Goal: Information Seeking & Learning: Learn about a topic

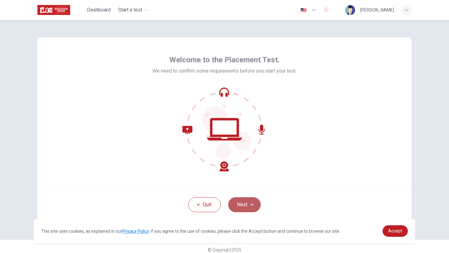
click at [252, 202] on button "Next" at bounding box center [244, 204] width 32 height 15
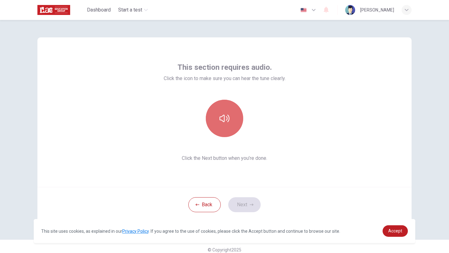
click at [229, 126] on button "button" at bounding box center [224, 118] width 37 height 37
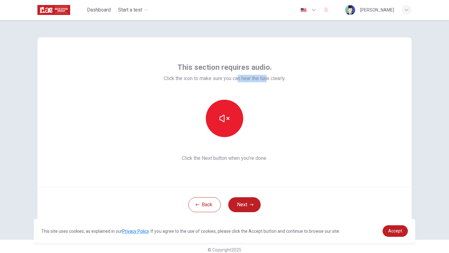
drag, startPoint x: 267, startPoint y: 81, endPoint x: 238, endPoint y: 77, distance: 29.0
click at [238, 77] on span "Click the icon to make sure you can hear the tune clearly." at bounding box center [225, 78] width 122 height 7
click at [226, 120] on icon "button" at bounding box center [224, 118] width 10 height 10
click at [246, 209] on button "Next" at bounding box center [244, 204] width 32 height 15
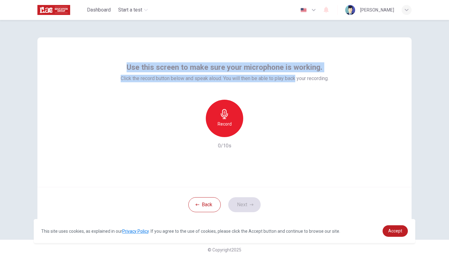
drag, startPoint x: 129, startPoint y: 69, endPoint x: 296, endPoint y: 77, distance: 166.4
click at [296, 77] on div "Use this screen to make sure your microphone is working. Click the record butto…" at bounding box center [225, 72] width 208 height 20
click at [296, 77] on span "Click the record button below and speak aloud. You will then be able to play ba…" at bounding box center [225, 78] width 208 height 7
drag, startPoint x: 296, startPoint y: 77, endPoint x: 236, endPoint y: 61, distance: 61.4
click at [236, 61] on div "Use this screen to make sure your microphone is working. Click the record butto…" at bounding box center [224, 112] width 374 height 150
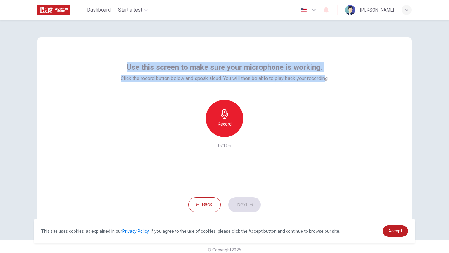
drag, startPoint x: 328, startPoint y: 80, endPoint x: 291, endPoint y: 52, distance: 46.1
click at [291, 52] on div "Use this screen to make sure your microphone is working. Click the record butto…" at bounding box center [224, 112] width 374 height 150
drag, startPoint x: 332, startPoint y: 77, endPoint x: 294, endPoint y: 42, distance: 52.3
click at [294, 42] on div "Use this screen to make sure your microphone is working. Click the record butto…" at bounding box center [224, 112] width 374 height 150
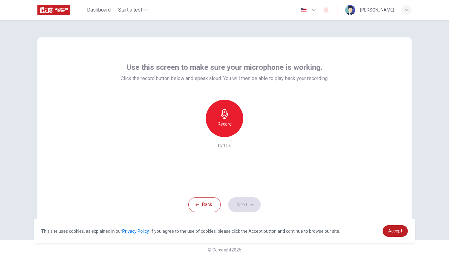
click at [331, 107] on div "Use this screen to make sure your microphone is working. Click the record butto…" at bounding box center [224, 112] width 374 height 150
click at [233, 129] on div "Record" at bounding box center [224, 118] width 37 height 37
click at [233, 129] on div "Stop" at bounding box center [224, 118] width 37 height 37
click at [255, 133] on icon "button" at bounding box center [253, 132] width 6 height 6
click at [255, 133] on icon "button" at bounding box center [253, 132] width 4 height 5
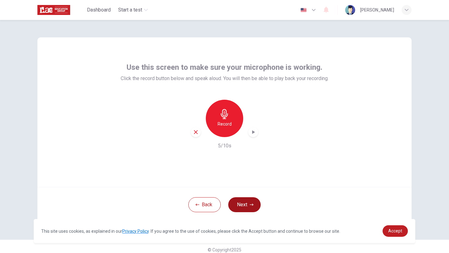
click at [242, 204] on button "Next" at bounding box center [244, 204] width 32 height 15
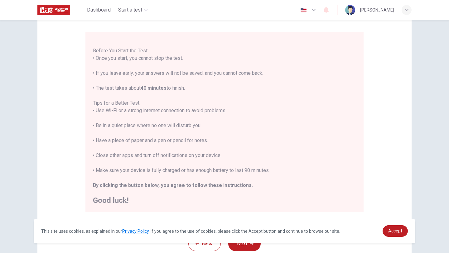
scroll to position [94, 0]
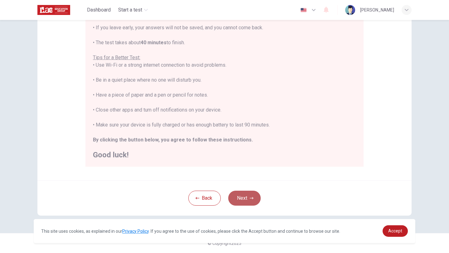
click at [234, 191] on button "Next" at bounding box center [244, 198] width 32 height 15
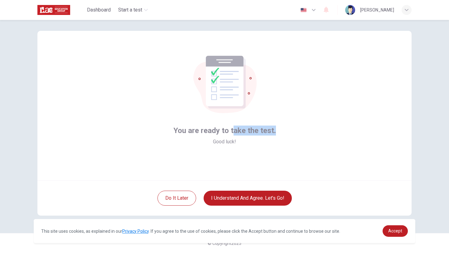
drag, startPoint x: 234, startPoint y: 132, endPoint x: 286, endPoint y: 131, distance: 51.8
click at [286, 131] on div "You are ready to take the test. Good luck!" at bounding box center [224, 106] width 374 height 150
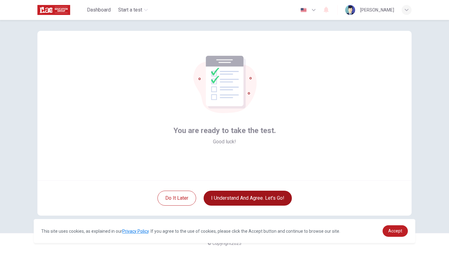
click at [241, 198] on button "I understand and agree. Let’s go!" at bounding box center [248, 198] width 88 height 15
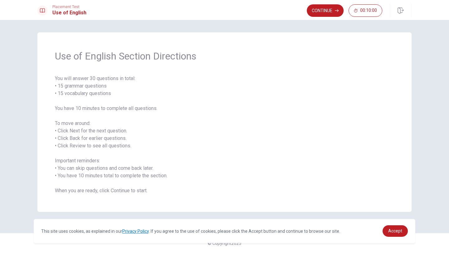
drag, startPoint x: 78, startPoint y: 59, endPoint x: 121, endPoint y: 122, distance: 76.8
click at [121, 122] on div "Use of English Section Directions You will answer 30 questions in total: • 15 g…" at bounding box center [224, 122] width 374 height 180
drag, startPoint x: 85, startPoint y: 130, endPoint x: 120, endPoint y: 167, distance: 51.2
click at [120, 167] on span "You will answer 30 questions in total: • 15 grammar questions • 15 vocabulary q…" at bounding box center [224, 135] width 339 height 120
click at [141, 193] on span "You will answer 30 questions in total: • 15 grammar questions • 15 vocabulary q…" at bounding box center [224, 135] width 339 height 120
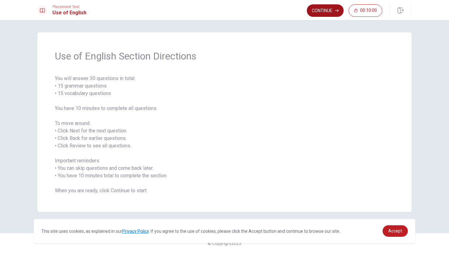
click at [321, 14] on button "Continue" at bounding box center [325, 10] width 37 height 12
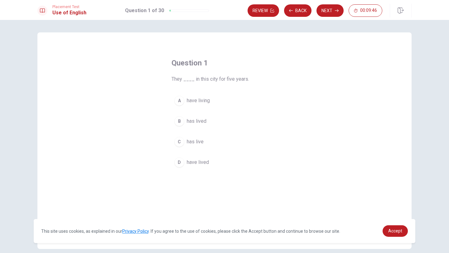
click at [233, 82] on span "They ____ in this city for five years." at bounding box center [224, 78] width 106 height 7
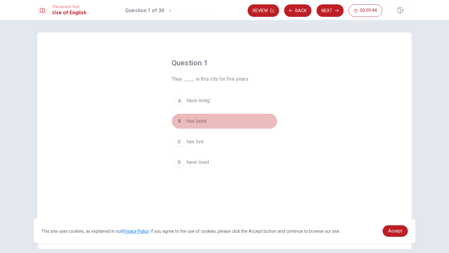
click at [179, 123] on div "B" at bounding box center [179, 121] width 10 height 10
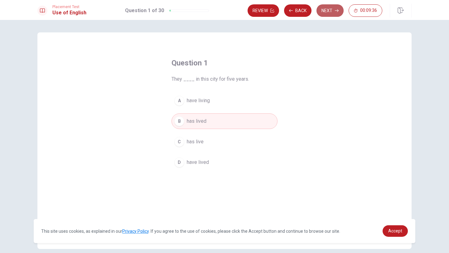
click at [327, 9] on button "Next" at bounding box center [329, 10] width 27 height 12
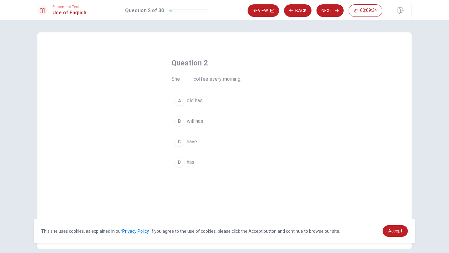
drag, startPoint x: 207, startPoint y: 80, endPoint x: 252, endPoint y: 77, distance: 44.4
click at [252, 77] on span "She ____ coffee every morning." at bounding box center [224, 78] width 106 height 7
click at [181, 142] on div "C" at bounding box center [179, 142] width 10 height 10
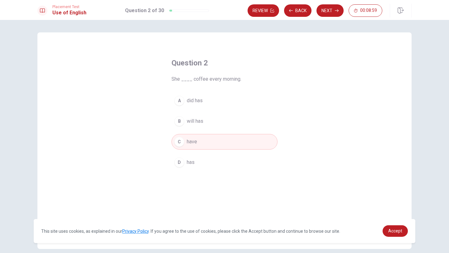
click at [182, 157] on button "D has" at bounding box center [224, 163] width 106 height 16
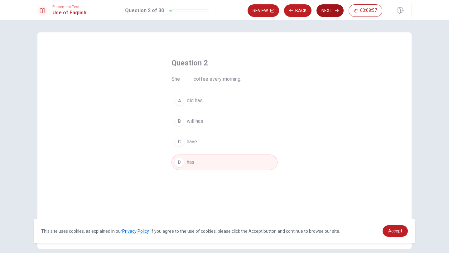
click at [328, 7] on button "Next" at bounding box center [329, 10] width 27 height 12
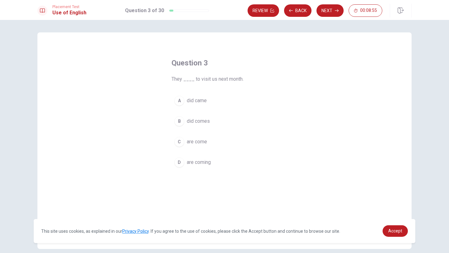
drag, startPoint x: 195, startPoint y: 79, endPoint x: 243, endPoint y: 81, distance: 47.8
click at [243, 81] on span "They ____ to visit us next month." at bounding box center [224, 78] width 106 height 7
click at [180, 164] on div "D" at bounding box center [179, 162] width 10 height 10
click at [328, 12] on button "Next" at bounding box center [329, 10] width 27 height 12
drag, startPoint x: 199, startPoint y: 80, endPoint x: 220, endPoint y: 80, distance: 21.2
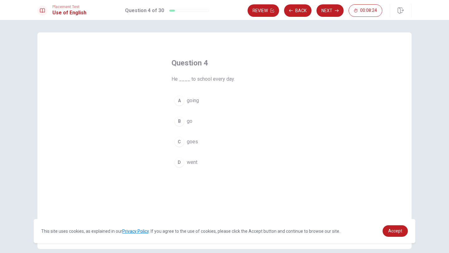
click at [220, 80] on span "He ____ to school every day." at bounding box center [224, 78] width 106 height 7
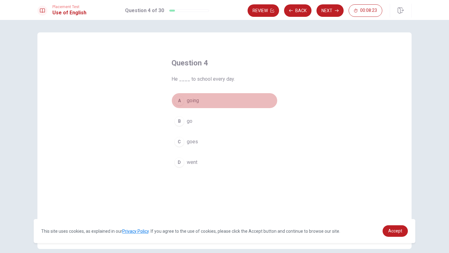
click at [180, 98] on div "A" at bounding box center [179, 101] width 10 height 10
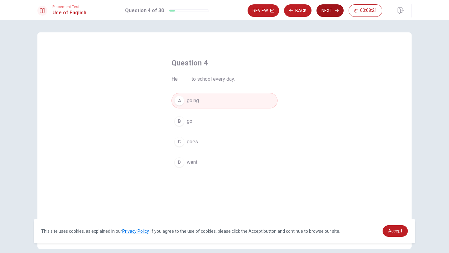
click at [325, 8] on button "Next" at bounding box center [329, 10] width 27 height 12
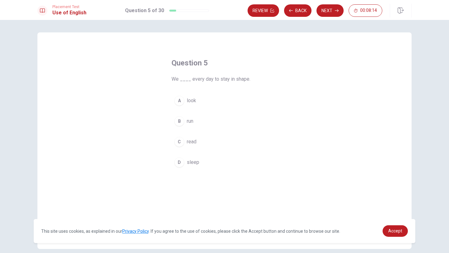
drag, startPoint x: 227, startPoint y: 80, endPoint x: 253, endPoint y: 80, distance: 26.8
click at [253, 80] on span "We ____ every day to stay in shape." at bounding box center [224, 78] width 106 height 7
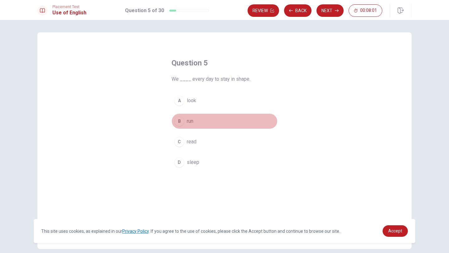
click at [181, 123] on div "B" at bounding box center [179, 121] width 10 height 10
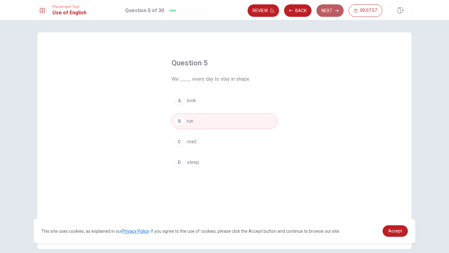
click at [323, 10] on button "Next" at bounding box center [329, 10] width 27 height 12
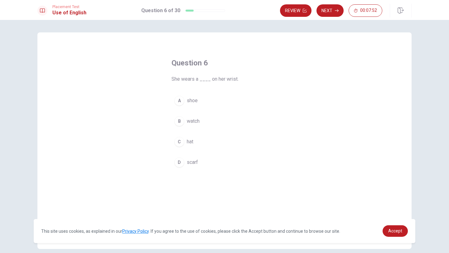
drag, startPoint x: 194, startPoint y: 80, endPoint x: 240, endPoint y: 80, distance: 46.1
click at [240, 80] on span "She wears a ____ on her wrist." at bounding box center [224, 78] width 106 height 7
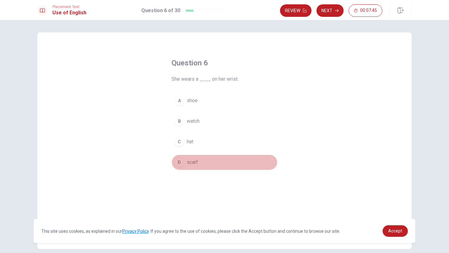
click at [178, 164] on div "D" at bounding box center [179, 162] width 10 height 10
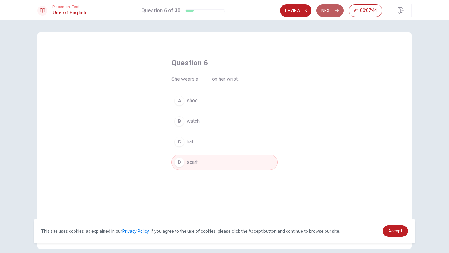
click at [327, 12] on button "Next" at bounding box center [329, 10] width 27 height 12
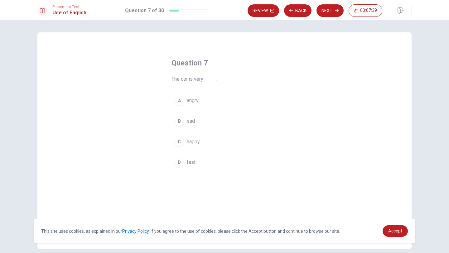
click at [179, 165] on div "D" at bounding box center [179, 162] width 10 height 10
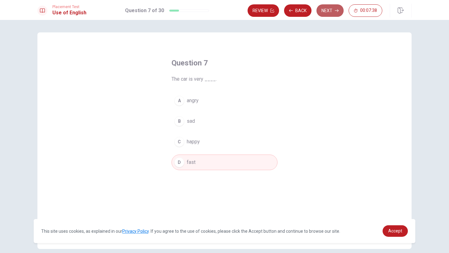
click at [321, 12] on button "Next" at bounding box center [329, 10] width 27 height 12
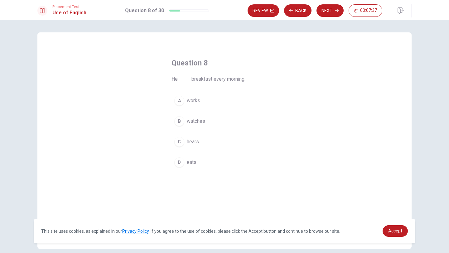
drag, startPoint x: 187, startPoint y: 80, endPoint x: 249, endPoint y: 74, distance: 62.0
click at [249, 74] on div "Question 8 He ____ breakfast every morning." at bounding box center [224, 70] width 106 height 25
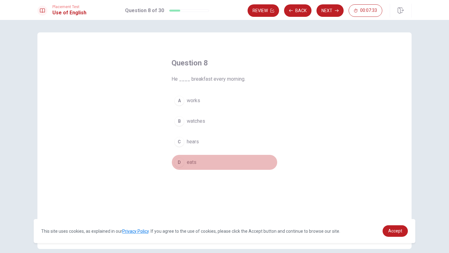
click at [179, 166] on div "D" at bounding box center [179, 162] width 10 height 10
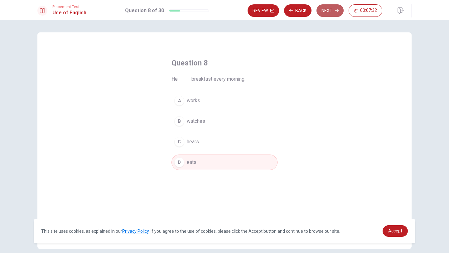
click at [326, 7] on button "Next" at bounding box center [329, 10] width 27 height 12
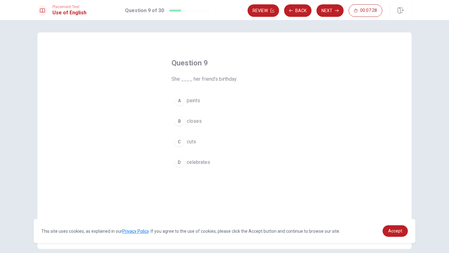
click at [183, 163] on div "D" at bounding box center [179, 162] width 10 height 10
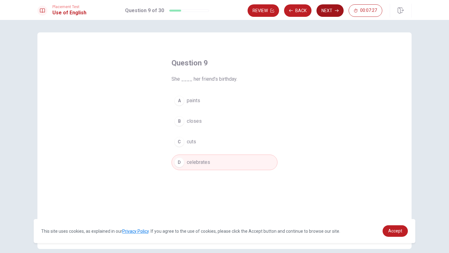
click at [331, 11] on button "Next" at bounding box center [329, 10] width 27 height 12
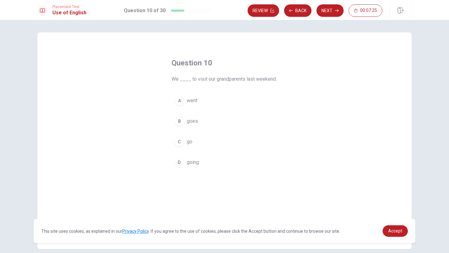
drag, startPoint x: 193, startPoint y: 80, endPoint x: 234, endPoint y: 82, distance: 40.3
click at [234, 82] on span "We ____ to visit our grandparents last weekend." at bounding box center [224, 78] width 106 height 7
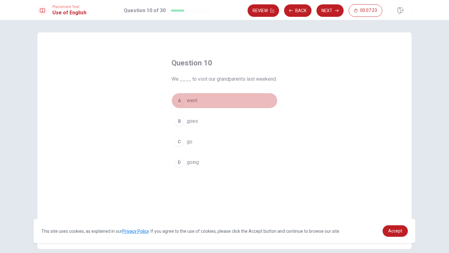
click at [179, 100] on div "A" at bounding box center [179, 101] width 10 height 10
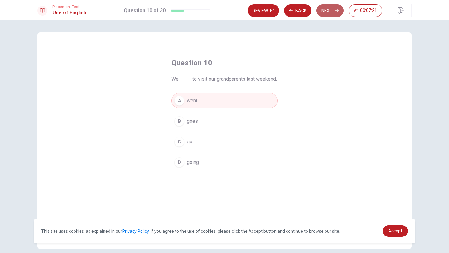
click at [323, 9] on button "Next" at bounding box center [329, 10] width 27 height 12
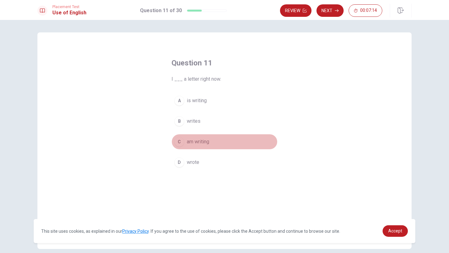
click at [182, 142] on div "C" at bounding box center [179, 142] width 10 height 10
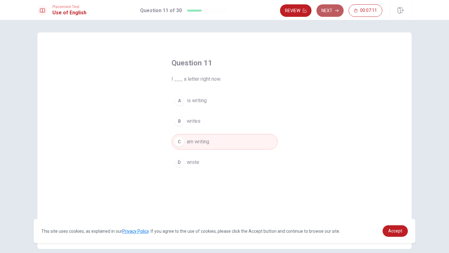
click at [324, 11] on button "Next" at bounding box center [329, 10] width 27 height 12
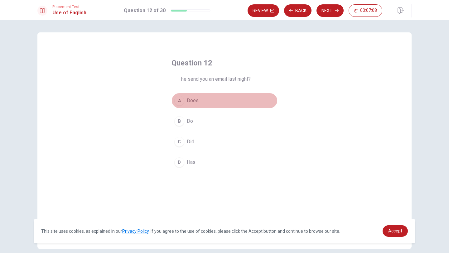
click at [183, 104] on div "A" at bounding box center [179, 101] width 10 height 10
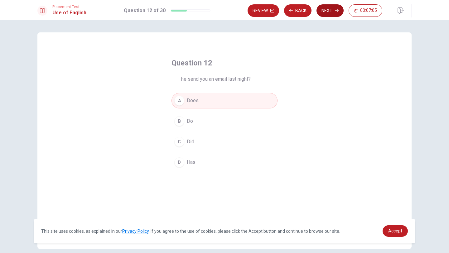
click at [327, 9] on button "Next" at bounding box center [329, 10] width 27 height 12
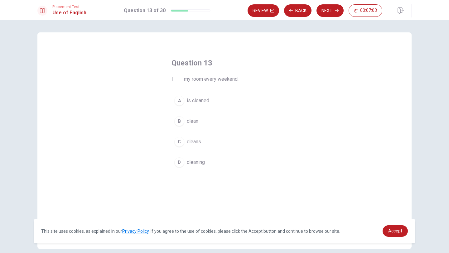
drag, startPoint x: 192, startPoint y: 79, endPoint x: 202, endPoint y: 79, distance: 10.0
click at [196, 79] on span "I ___ my room every weekend." at bounding box center [224, 78] width 106 height 7
click at [182, 122] on div "B" at bounding box center [179, 121] width 10 height 10
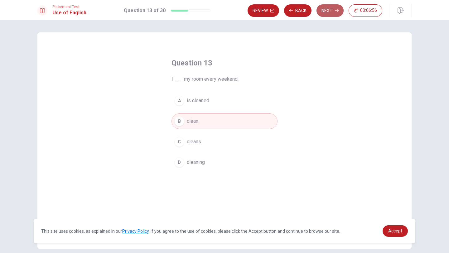
click at [327, 8] on button "Next" at bounding box center [329, 10] width 27 height 12
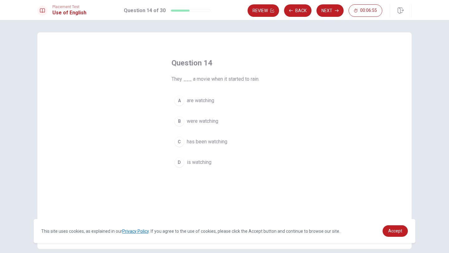
drag, startPoint x: 199, startPoint y: 81, endPoint x: 228, endPoint y: 82, distance: 28.7
click at [228, 82] on span "They ___ a movie when it started to rain." at bounding box center [224, 78] width 106 height 7
drag, startPoint x: 258, startPoint y: 78, endPoint x: 166, endPoint y: 78, distance: 91.7
click at [166, 78] on div "Question 14 They ___ a movie when it started to rain. A are watching B were wat…" at bounding box center [224, 114] width 131 height 132
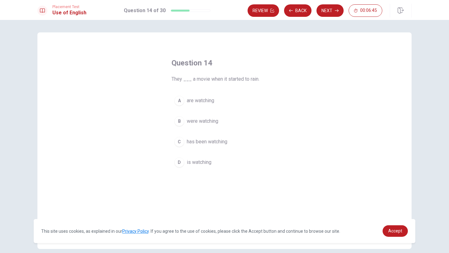
click at [178, 104] on div "A" at bounding box center [179, 101] width 10 height 10
click at [321, 14] on button "Next" at bounding box center [329, 10] width 27 height 12
drag, startPoint x: 202, startPoint y: 79, endPoint x: 177, endPoint y: 79, distance: 25.3
click at [177, 79] on span "___ is a person who makes art." at bounding box center [224, 78] width 106 height 7
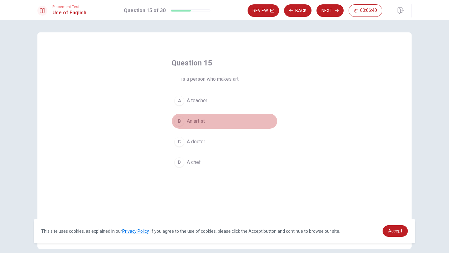
click at [178, 125] on div "B" at bounding box center [179, 121] width 10 height 10
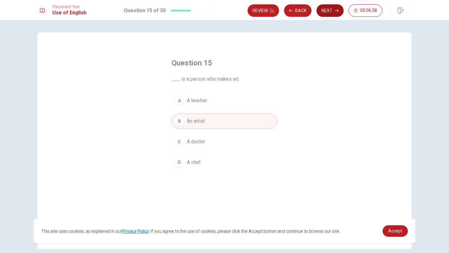
click at [331, 12] on button "Next" at bounding box center [329, 10] width 27 height 12
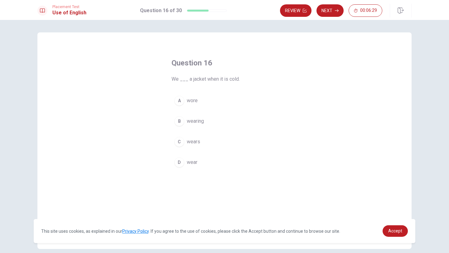
click at [178, 103] on div "A" at bounding box center [179, 101] width 10 height 10
click at [180, 142] on div "C" at bounding box center [179, 142] width 10 height 10
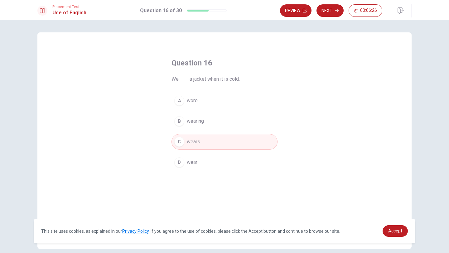
click at [180, 163] on div "D" at bounding box center [179, 162] width 10 height 10
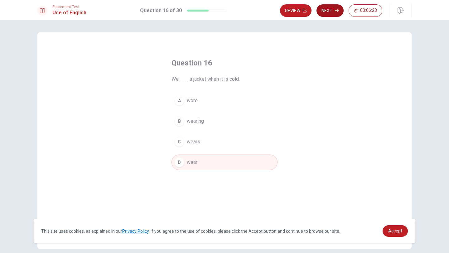
click at [329, 12] on button "Next" at bounding box center [329, 10] width 27 height 12
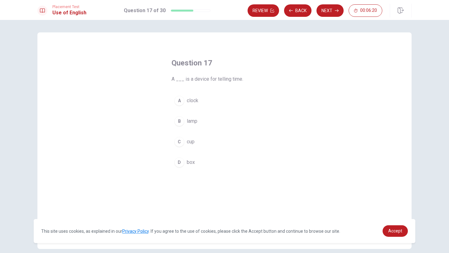
drag, startPoint x: 222, startPoint y: 78, endPoint x: 236, endPoint y: 79, distance: 14.0
click at [236, 79] on span "A ___ is a device for telling time." at bounding box center [224, 78] width 106 height 7
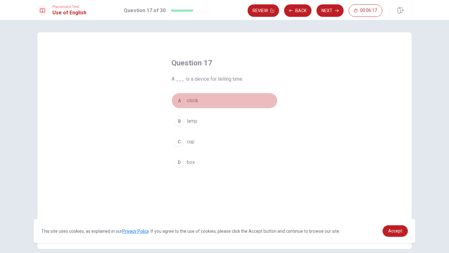
click at [183, 96] on button "A clock" at bounding box center [224, 101] width 106 height 16
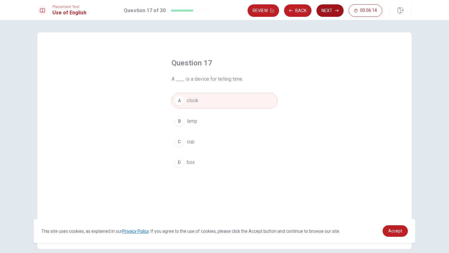
click at [322, 12] on button "Next" at bounding box center [329, 10] width 27 height 12
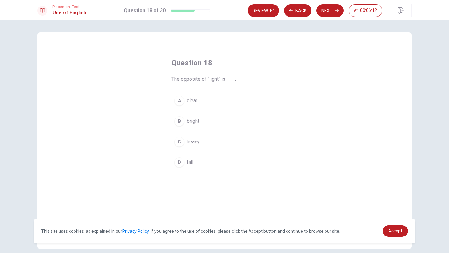
click at [179, 124] on div "B" at bounding box center [179, 121] width 10 height 10
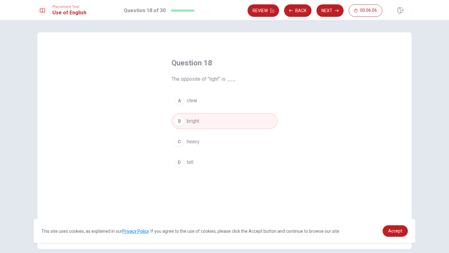
click at [178, 142] on div "C" at bounding box center [179, 142] width 10 height 10
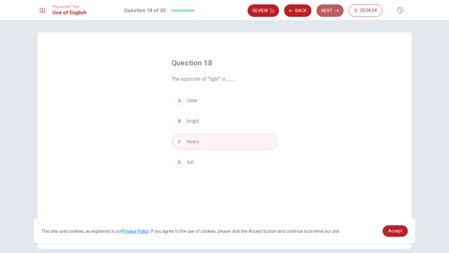
click at [330, 11] on button "Next" at bounding box center [329, 10] width 27 height 12
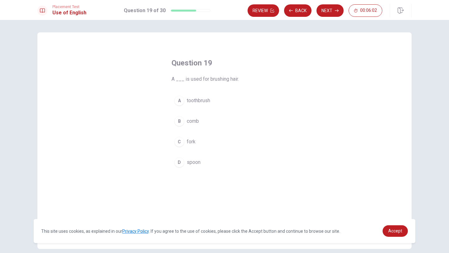
drag, startPoint x: 205, startPoint y: 80, endPoint x: 227, endPoint y: 81, distance: 21.8
click at [227, 81] on span "A ___ is used for brushing hair." at bounding box center [224, 78] width 106 height 7
click at [179, 121] on div "B" at bounding box center [179, 121] width 10 height 10
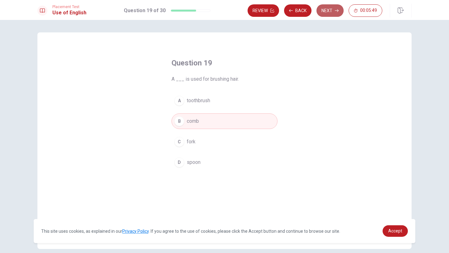
click at [324, 13] on button "Next" at bounding box center [329, 10] width 27 height 12
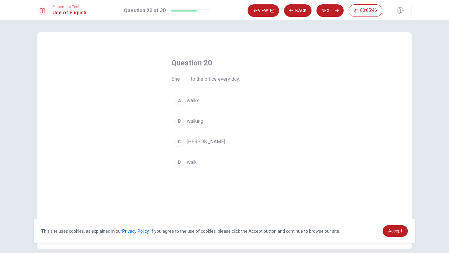
drag, startPoint x: 190, startPoint y: 80, endPoint x: 229, endPoint y: 80, distance: 38.0
click at [229, 80] on span "She ___ to the office every day." at bounding box center [224, 78] width 106 height 7
click at [175, 104] on div "A" at bounding box center [179, 101] width 10 height 10
click at [337, 12] on button "Next" at bounding box center [329, 10] width 27 height 12
drag, startPoint x: 214, startPoint y: 81, endPoint x: 193, endPoint y: 81, distance: 21.5
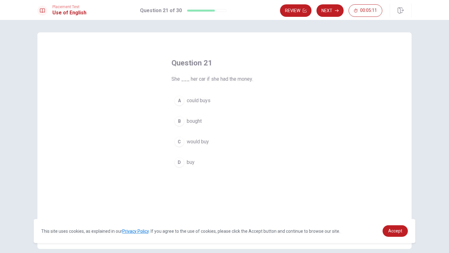
click at [193, 81] on span "She ___ her car if she had the money." at bounding box center [224, 78] width 106 height 7
click at [176, 101] on div "A" at bounding box center [179, 101] width 10 height 10
click at [335, 9] on icon "button" at bounding box center [337, 11] width 4 height 4
click at [199, 79] on span "I ___ you later if I have time." at bounding box center [224, 78] width 106 height 7
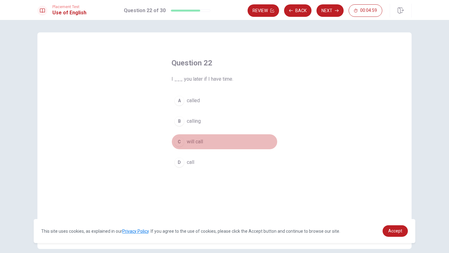
click at [177, 145] on div "C" at bounding box center [179, 142] width 10 height 10
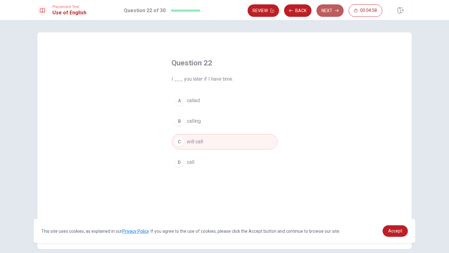
click at [326, 13] on button "Next" at bounding box center [329, 10] width 27 height 12
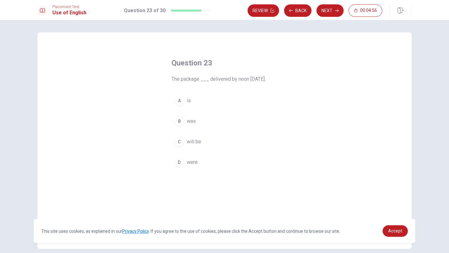
drag, startPoint x: 194, startPoint y: 80, endPoint x: 244, endPoint y: 80, distance: 50.5
click at [244, 80] on span "The package ___ delivered by noon [DATE]." at bounding box center [224, 78] width 106 height 7
click at [178, 142] on div "C" at bounding box center [179, 142] width 10 height 10
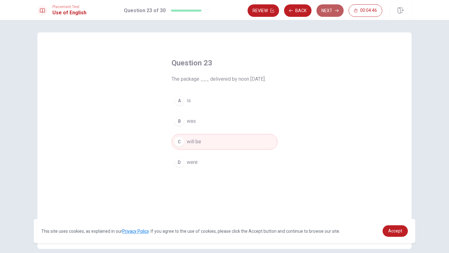
click at [334, 13] on button "Next" at bounding box center [329, 10] width 27 height 12
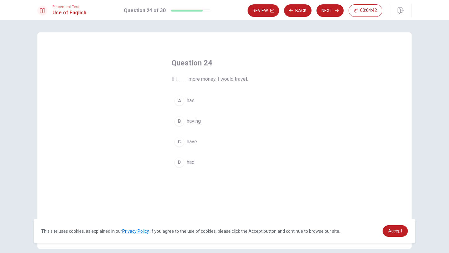
click at [181, 137] on div "C" at bounding box center [179, 142] width 10 height 10
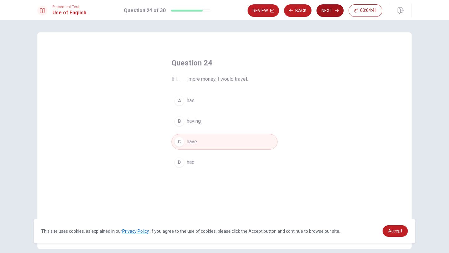
click at [337, 11] on icon "button" at bounding box center [337, 10] width 4 height 3
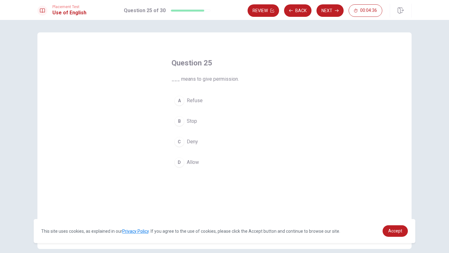
click at [180, 161] on div "D" at bounding box center [179, 162] width 10 height 10
click at [320, 8] on button "Next" at bounding box center [329, 10] width 27 height 12
click at [183, 165] on div "D" at bounding box center [179, 162] width 10 height 10
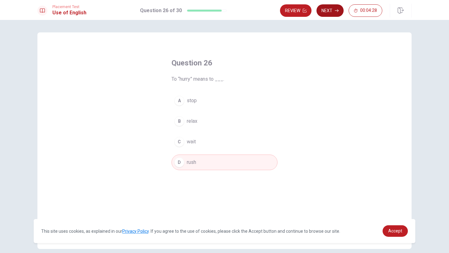
click at [335, 7] on button "Next" at bounding box center [329, 10] width 27 height 12
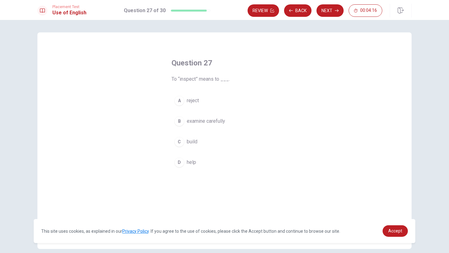
click at [180, 124] on div "B" at bounding box center [179, 121] width 10 height 10
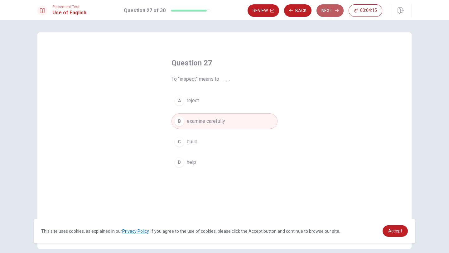
click at [335, 12] on button "Next" at bounding box center [329, 10] width 27 height 12
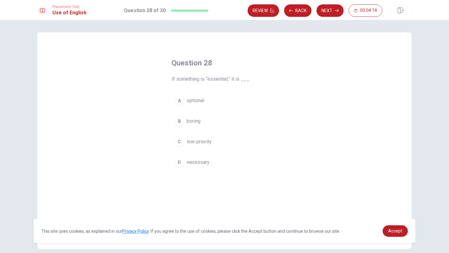
drag, startPoint x: 211, startPoint y: 83, endPoint x: 198, endPoint y: 90, distance: 15.2
click at [199, 90] on div "Question 28 If something is “essential,” it is ___. A optional B boring C low-p…" at bounding box center [224, 114] width 131 height 132
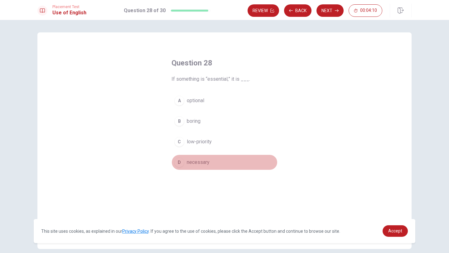
click at [180, 164] on div "D" at bounding box center [179, 162] width 10 height 10
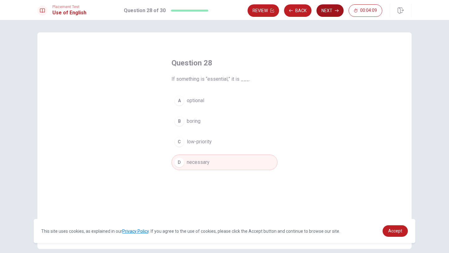
click at [333, 9] on button "Next" at bounding box center [329, 10] width 27 height 12
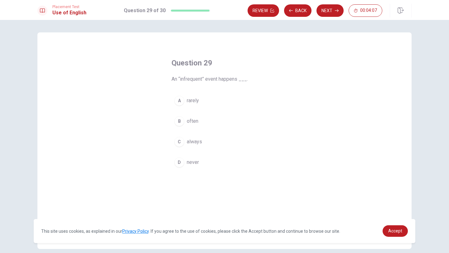
drag, startPoint x: 194, startPoint y: 80, endPoint x: 246, endPoint y: 81, distance: 51.8
click at [246, 81] on span "An “infrequent” event happens ___." at bounding box center [224, 78] width 106 height 7
click at [180, 104] on div "A" at bounding box center [179, 101] width 10 height 10
click at [330, 10] on button "Next" at bounding box center [329, 10] width 27 height 12
click at [177, 104] on div "A" at bounding box center [179, 101] width 10 height 10
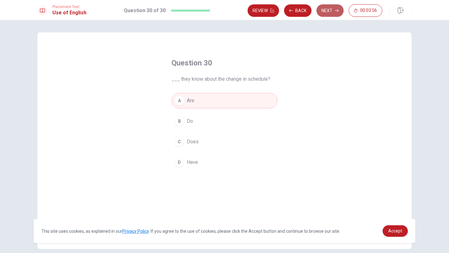
click at [334, 9] on button "Next" at bounding box center [329, 10] width 27 height 12
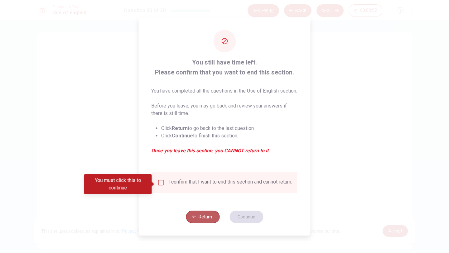
click at [207, 223] on button "Return" at bounding box center [203, 217] width 34 height 12
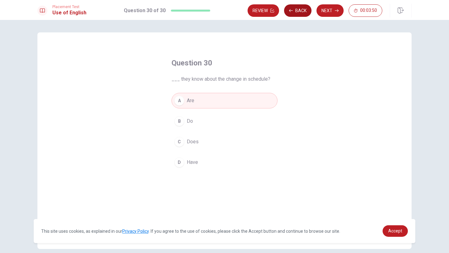
click at [298, 9] on button "Back" at bounding box center [297, 10] width 27 height 12
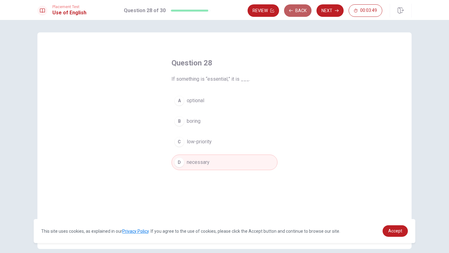
click at [298, 9] on button "Back" at bounding box center [297, 10] width 27 height 12
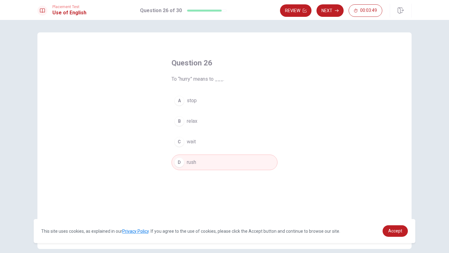
click at [298, 9] on button "Review" at bounding box center [295, 10] width 31 height 12
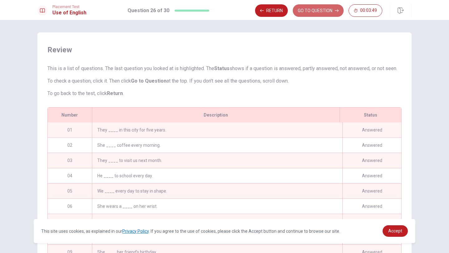
click at [298, 9] on button "GO TO QUESTION" at bounding box center [318, 10] width 51 height 12
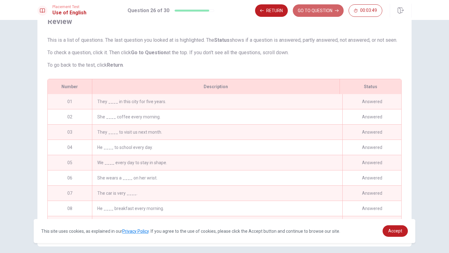
scroll to position [28, 0]
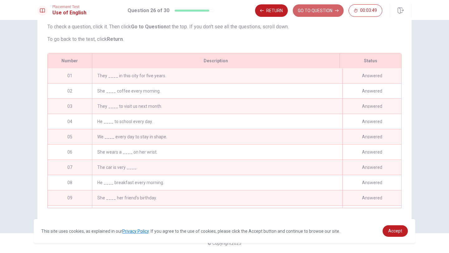
click at [298, 9] on button "GO TO QUESTION" at bounding box center [318, 10] width 51 height 12
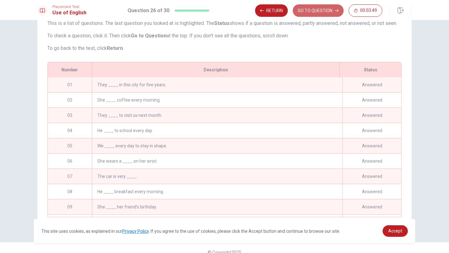
scroll to position [0, 0]
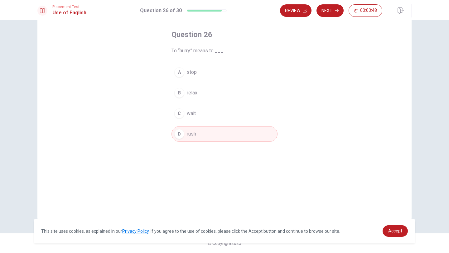
click at [298, 9] on button "Review" at bounding box center [295, 10] width 31 height 12
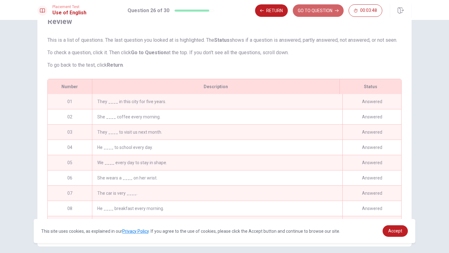
scroll to position [28, 0]
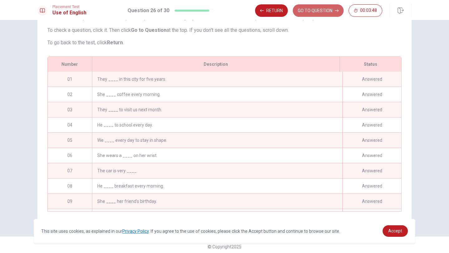
click at [298, 9] on button "GO TO QUESTION" at bounding box center [318, 10] width 51 height 12
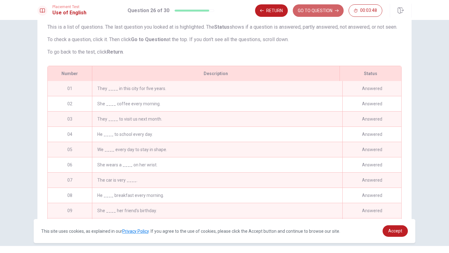
scroll to position [0, 0]
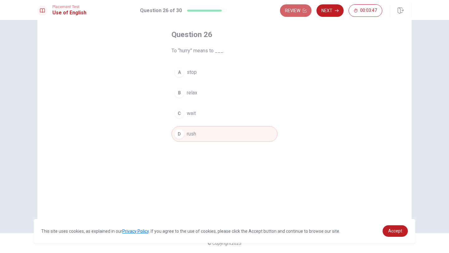
click at [298, 9] on button "Review" at bounding box center [295, 10] width 31 height 12
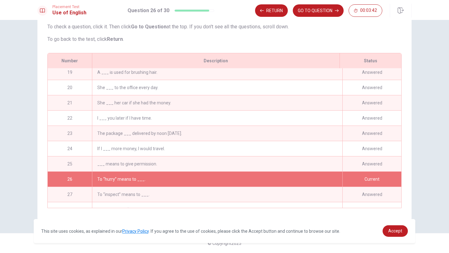
scroll to position [318, 0]
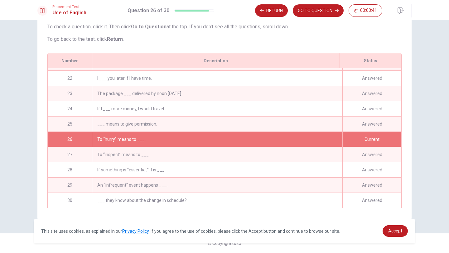
click at [147, 139] on div "To “hurry” means to ___." at bounding box center [217, 139] width 250 height 15
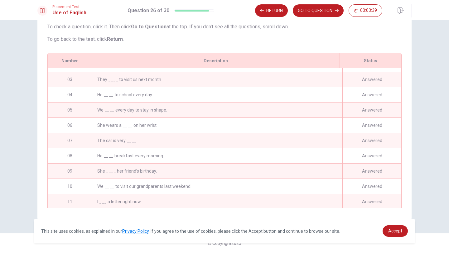
scroll to position [0, 0]
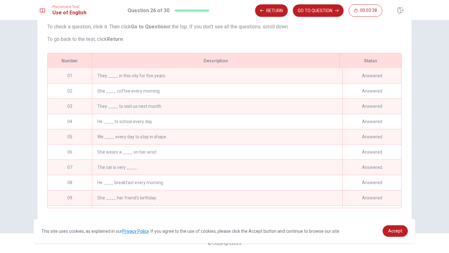
click at [155, 82] on div "They ____ in this city for five years." at bounding box center [217, 75] width 250 height 15
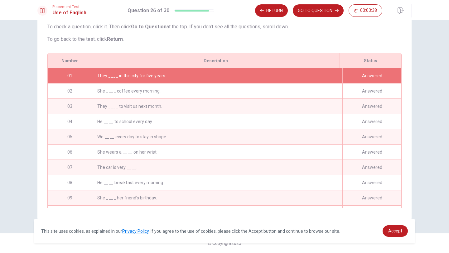
click at [154, 80] on div "They ____ in this city for five years." at bounding box center [217, 75] width 250 height 15
click at [363, 73] on div "Answered" at bounding box center [371, 75] width 59 height 15
click at [316, 13] on button "GO TO QUESTION" at bounding box center [318, 10] width 51 height 12
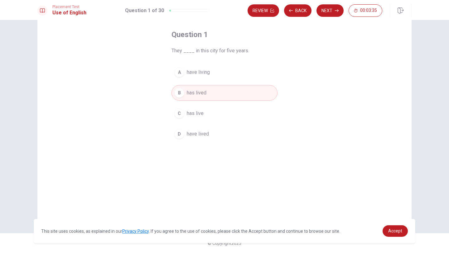
scroll to position [28, 0]
click at [299, 11] on button "Back" at bounding box center [297, 10] width 27 height 12
click at [296, 11] on button "Back" at bounding box center [297, 10] width 27 height 12
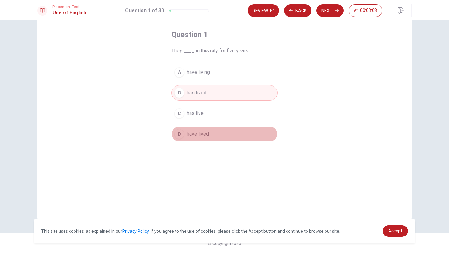
click at [206, 129] on button "D have lived" at bounding box center [224, 134] width 106 height 16
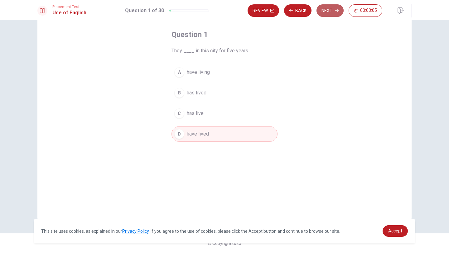
click at [337, 12] on icon "button" at bounding box center [337, 10] width 4 height 3
click at [330, 16] on button "Next" at bounding box center [329, 10] width 27 height 12
click at [336, 7] on button "Next" at bounding box center [329, 10] width 27 height 12
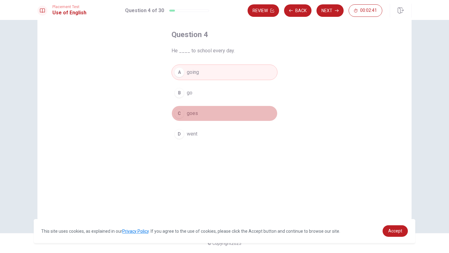
click at [191, 115] on span "goes" at bounding box center [192, 113] width 11 height 7
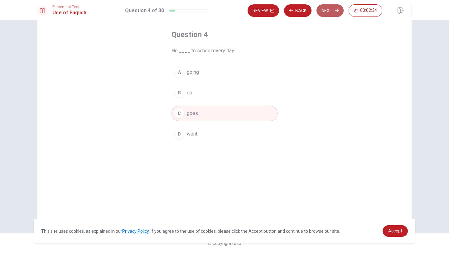
click at [329, 12] on button "Next" at bounding box center [329, 10] width 27 height 12
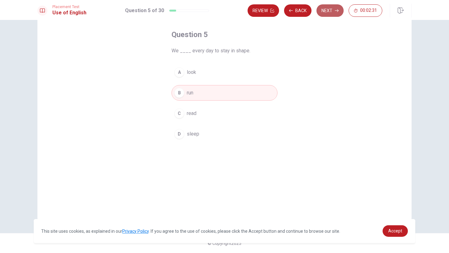
click at [324, 10] on button "Next" at bounding box center [329, 10] width 27 height 12
click at [324, 10] on div "Review Back Next 00:02:31" at bounding box center [315, 10] width 135 height 12
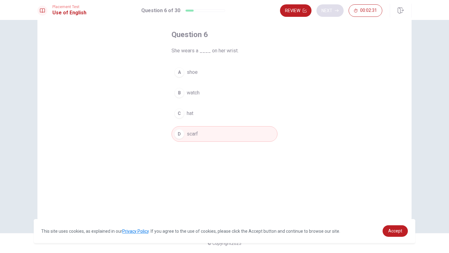
click at [324, 10] on div "Review Next 00:02:31" at bounding box center [331, 10] width 102 height 12
click at [324, 10] on div "Review Next 00:02:30" at bounding box center [331, 10] width 102 height 12
click at [337, 11] on icon "button" at bounding box center [337, 10] width 4 height 3
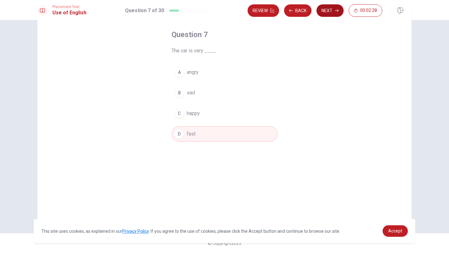
click at [337, 11] on icon "button" at bounding box center [337, 10] width 4 height 3
click at [337, 11] on icon "button" at bounding box center [337, 11] width 4 height 4
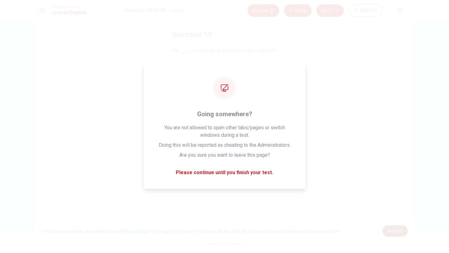
click at [403, 230] on link "Accept" at bounding box center [395, 231] width 25 height 12
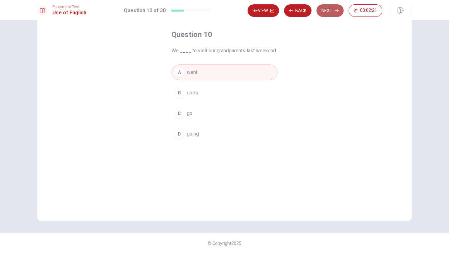
click at [331, 13] on button "Next" at bounding box center [329, 10] width 27 height 12
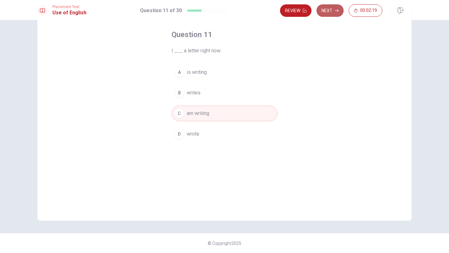
click at [331, 14] on button "Next" at bounding box center [329, 10] width 27 height 12
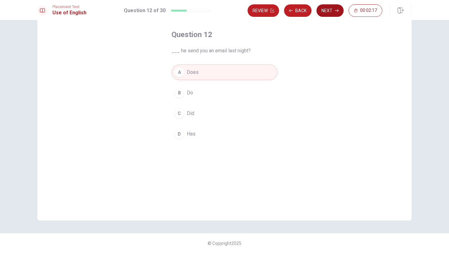
click at [331, 14] on button "Next" at bounding box center [329, 10] width 27 height 12
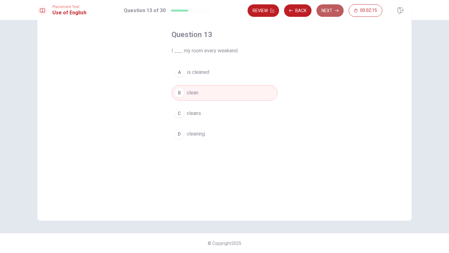
click at [331, 15] on button "Next" at bounding box center [329, 10] width 27 height 12
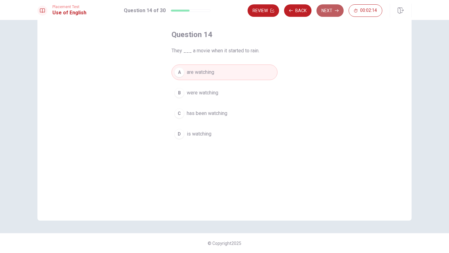
click at [331, 15] on button "Next" at bounding box center [329, 10] width 27 height 12
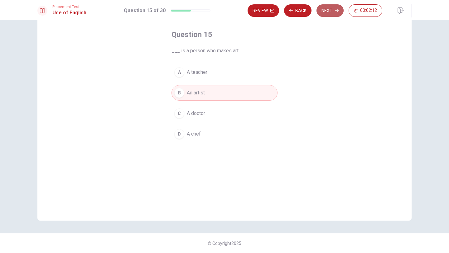
click at [331, 15] on button "Next" at bounding box center [329, 10] width 27 height 12
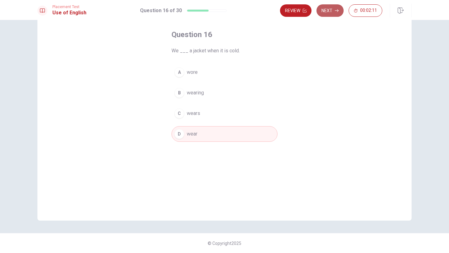
click at [331, 16] on button "Next" at bounding box center [329, 10] width 27 height 12
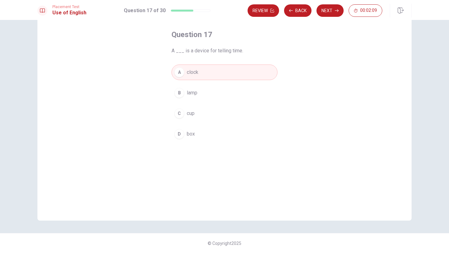
drag, startPoint x: 194, startPoint y: 10, endPoint x: 225, endPoint y: 7, distance: 31.6
click at [225, 7] on div "Placement Test Use of English Question 17 of 30 Review Back Next 00:02:09" at bounding box center [224, 11] width 394 height 14
click at [321, 10] on button "Next" at bounding box center [329, 10] width 27 height 12
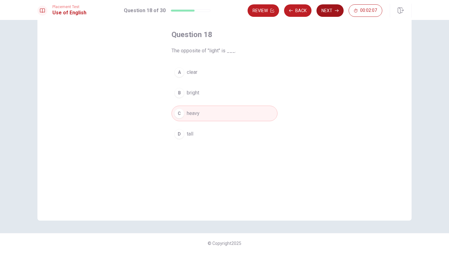
click at [321, 10] on button "Next" at bounding box center [329, 10] width 27 height 12
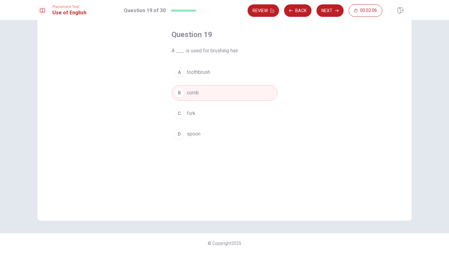
click at [321, 12] on div "Review Back Next 00:02:06" at bounding box center [315, 10] width 135 height 12
click at [321, 12] on button "Next" at bounding box center [329, 10] width 27 height 12
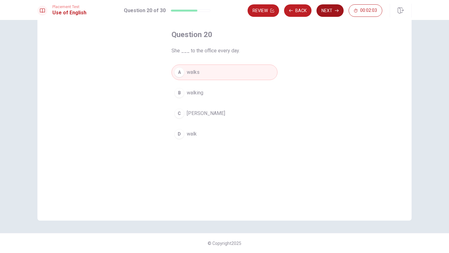
click at [321, 12] on button "Next" at bounding box center [329, 10] width 27 height 12
click at [322, 13] on button "Next" at bounding box center [329, 10] width 27 height 12
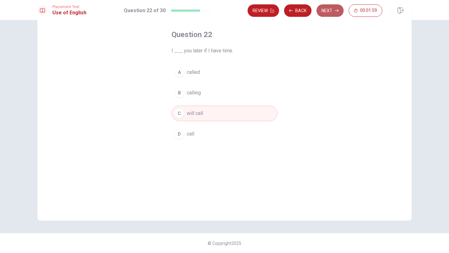
click at [322, 14] on button "Next" at bounding box center [329, 10] width 27 height 12
click at [322, 15] on div "Review Back Next 00:01:59" at bounding box center [315, 10] width 135 height 12
click at [322, 14] on button "Next" at bounding box center [329, 10] width 27 height 12
click at [322, 14] on div "Review Back Next 00:01:57" at bounding box center [315, 10] width 135 height 12
click at [323, 14] on button "Next" at bounding box center [329, 10] width 27 height 12
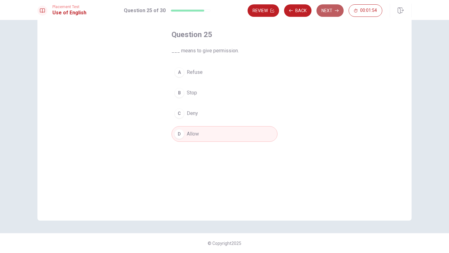
click at [331, 14] on button "Next" at bounding box center [329, 10] width 27 height 12
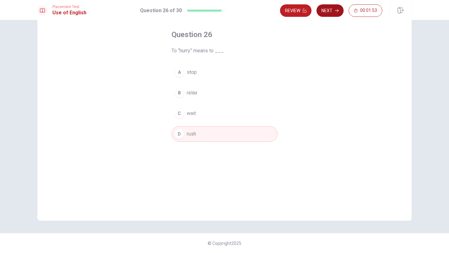
click at [332, 15] on button "Next" at bounding box center [329, 10] width 27 height 12
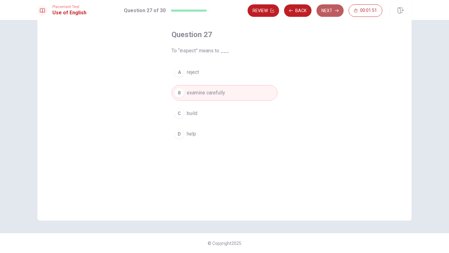
click at [332, 15] on button "Next" at bounding box center [329, 10] width 27 height 12
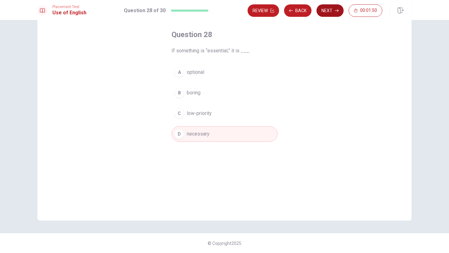
click at [332, 15] on button "Next" at bounding box center [329, 10] width 27 height 12
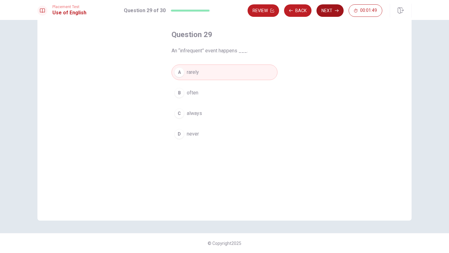
click at [332, 15] on button "Next" at bounding box center [329, 10] width 27 height 12
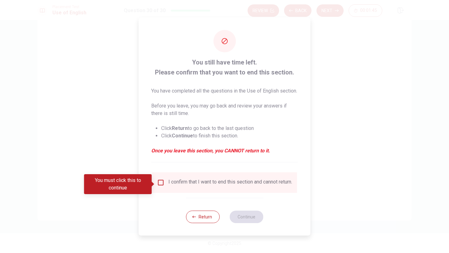
click at [163, 186] on input "You must click this to continue" at bounding box center [160, 182] width 7 height 7
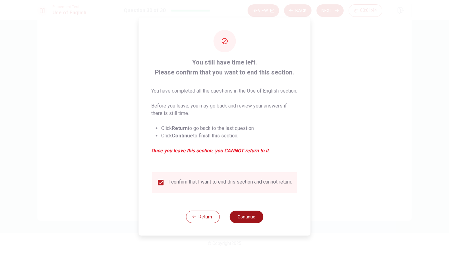
click at [247, 220] on button "Continue" at bounding box center [246, 217] width 34 height 12
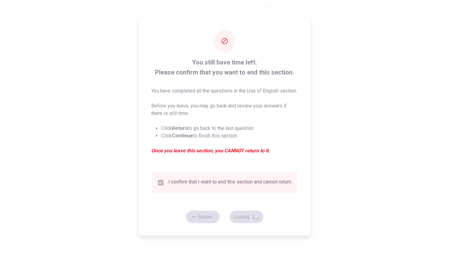
scroll to position [0, 0]
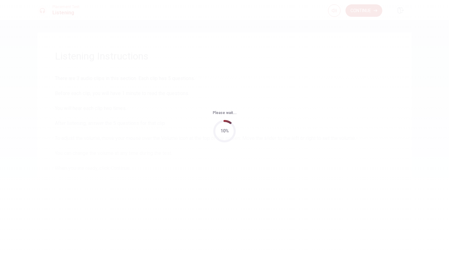
drag, startPoint x: 219, startPoint y: 58, endPoint x: 256, endPoint y: 173, distance: 120.7
click at [256, 173] on div "Please wait... 10%" at bounding box center [224, 126] width 449 height 253
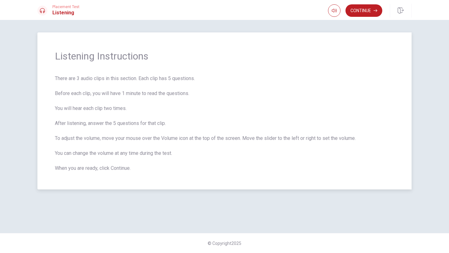
drag, startPoint x: 102, startPoint y: 56, endPoint x: 146, endPoint y: 123, distance: 80.4
click at [146, 123] on div "Listening Instructions There are 3 audio clips in this section. Each clip has 5…" at bounding box center [224, 110] width 374 height 157
drag, startPoint x: 98, startPoint y: 139, endPoint x: 204, endPoint y: 159, distance: 108.6
click at [205, 161] on span "There are 3 audio clips in this section. Each clip has 5 questions. Before each…" at bounding box center [224, 123] width 339 height 97
click at [361, 14] on button "Continue" at bounding box center [363, 10] width 37 height 12
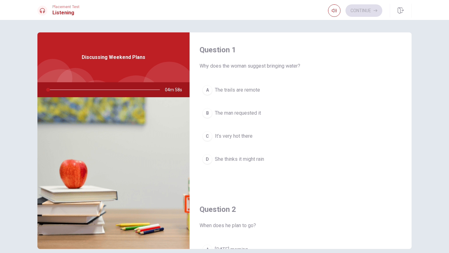
drag, startPoint x: 202, startPoint y: 67, endPoint x: 307, endPoint y: 70, distance: 104.5
click at [307, 70] on div "Question 1 Why does the woman suggest bringing water? A The trails are remote B…" at bounding box center [301, 112] width 222 height 160
click at [332, 11] on icon "button" at bounding box center [334, 10] width 5 height 5
click at [336, 97] on button "A The trails are remote" at bounding box center [301, 90] width 202 height 16
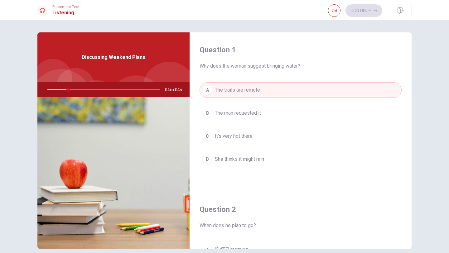
click at [221, 106] on button "B The man requested it" at bounding box center [301, 113] width 202 height 16
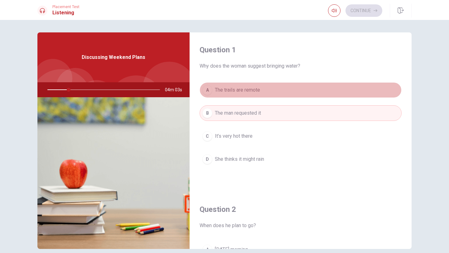
click at [228, 93] on span "The trails are remote" at bounding box center [237, 89] width 45 height 7
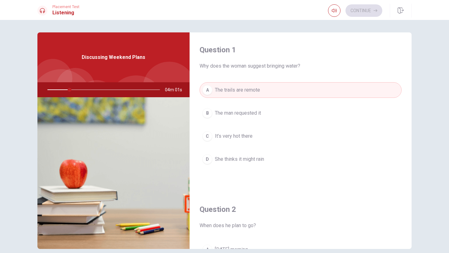
click at [86, 89] on div at bounding box center [102, 89] width 125 height 15
drag, startPoint x: 233, startPoint y: 67, endPoint x: 321, endPoint y: 62, distance: 88.4
click at [321, 62] on div "Question 1 Why does the woman suggest bringing water?" at bounding box center [301, 57] width 202 height 25
drag, startPoint x: 117, startPoint y: 54, endPoint x: 157, endPoint y: 53, distance: 39.6
click at [157, 53] on div "Discussing Weekend Plans" at bounding box center [113, 57] width 152 height 50
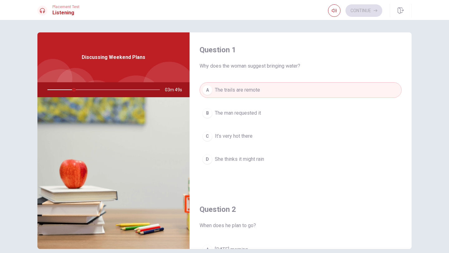
click at [137, 57] on span "Discussing Weekend Plans" at bounding box center [114, 57] width 64 height 7
click at [41, 13] on icon at bounding box center [42, 10] width 5 height 5
drag, startPoint x: 87, startPoint y: 63, endPoint x: 136, endPoint y: 63, distance: 48.9
click at [136, 63] on div "Discussing Weekend Plans" at bounding box center [113, 57] width 152 height 50
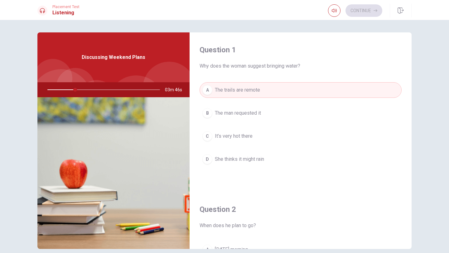
click at [136, 63] on div "Discussing Weekend Plans" at bounding box center [113, 57] width 152 height 50
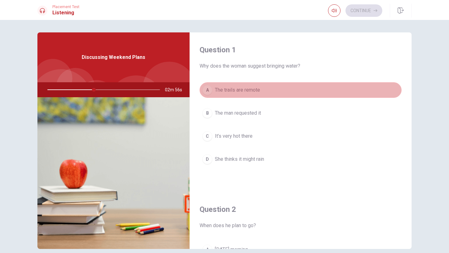
click at [235, 88] on span "The trails are remote" at bounding box center [237, 89] width 45 height 7
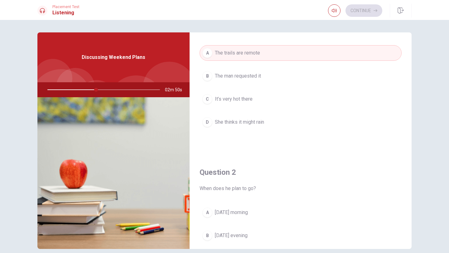
scroll to position [139, 0]
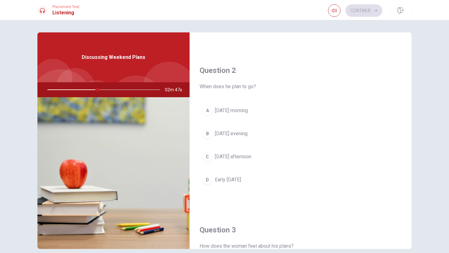
click at [236, 178] on span "Early [DATE]" at bounding box center [228, 179] width 26 height 7
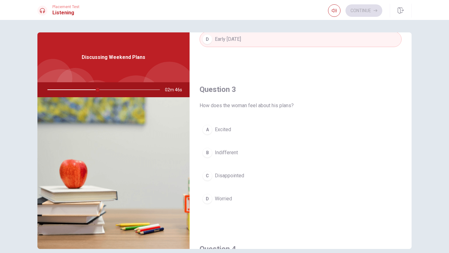
scroll to position [285, 0]
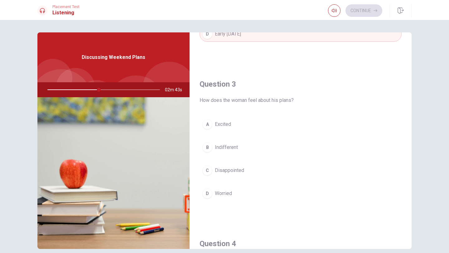
click at [229, 122] on span "Excited" at bounding box center [223, 124] width 16 height 7
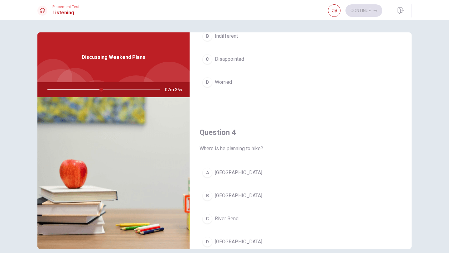
scroll to position [412, 0]
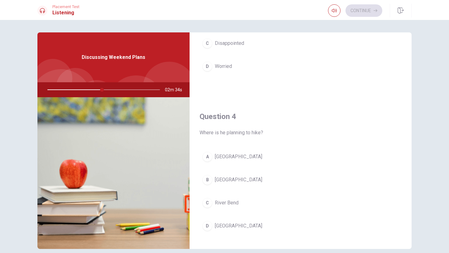
drag, startPoint x: 226, startPoint y: 133, endPoint x: 262, endPoint y: 133, distance: 35.5
click at [262, 133] on span "Where is he planning to hike?" at bounding box center [301, 132] width 202 height 7
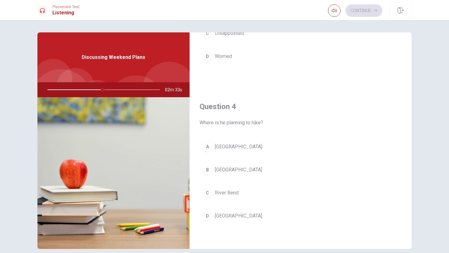
scroll to position [426, 0]
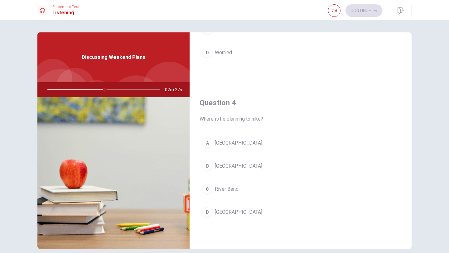
click at [230, 213] on span "[GEOGRAPHIC_DATA]" at bounding box center [238, 212] width 47 height 7
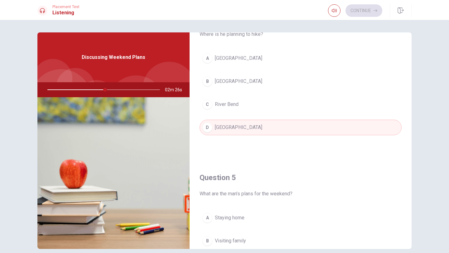
scroll to position [581, 0]
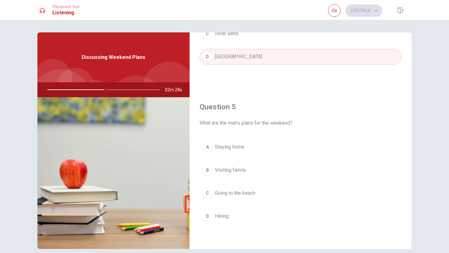
drag, startPoint x: 250, startPoint y: 123, endPoint x: 292, endPoint y: 121, distance: 41.2
click at [292, 121] on span "What are the man’s plans for the weekend?" at bounding box center [301, 122] width 202 height 7
click at [223, 216] on span "Hiking" at bounding box center [222, 216] width 14 height 7
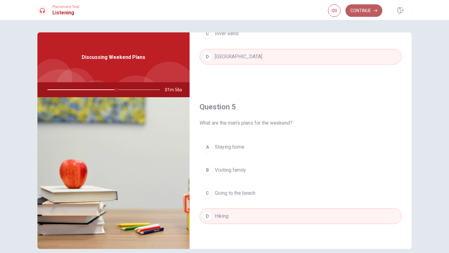
click at [357, 13] on button "Continue" at bounding box center [363, 10] width 37 height 12
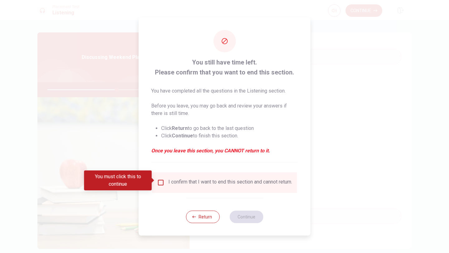
click at [167, 181] on div "I confirm that I want to end this section and cannot return." at bounding box center [224, 182] width 135 height 7
click at [161, 181] on input "You must click this to continue" at bounding box center [160, 182] width 7 height 7
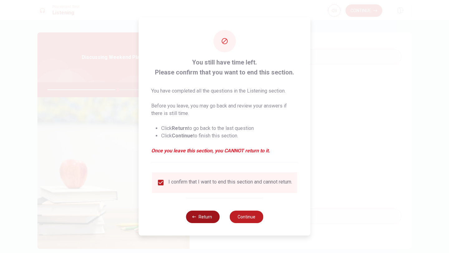
click at [200, 215] on button "Return" at bounding box center [203, 217] width 34 height 12
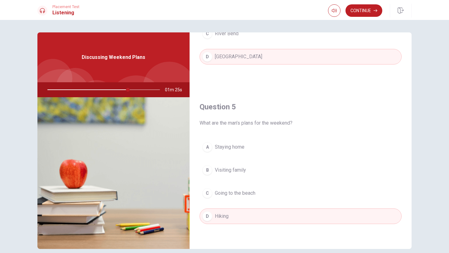
click at [143, 89] on div at bounding box center [102, 89] width 125 height 15
drag, startPoint x: 128, startPoint y: 89, endPoint x: 150, endPoint y: 92, distance: 22.0
click at [150, 92] on div at bounding box center [102, 89] width 125 height 15
drag, startPoint x: 232, startPoint y: 124, endPoint x: 323, endPoint y: 138, distance: 91.7
click at [323, 138] on div "Question 5 What are the man’s plans for the weekend? A Staying home B Visiting …" at bounding box center [301, 169] width 222 height 160
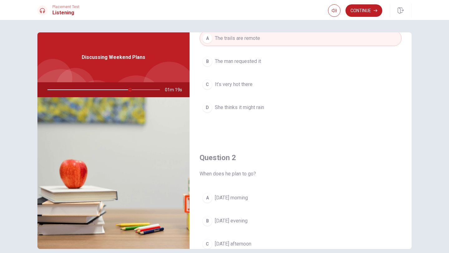
scroll to position [9, 0]
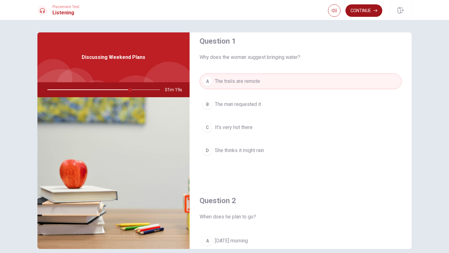
click at [359, 14] on button "Continue" at bounding box center [363, 10] width 37 height 12
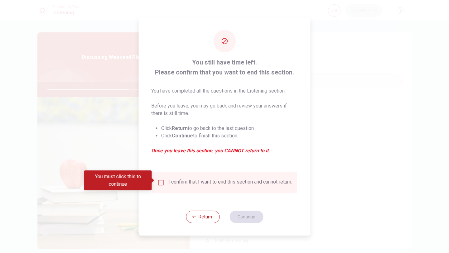
click at [181, 181] on div "I confirm that I want to end this section and cannot return." at bounding box center [230, 182] width 124 height 7
click at [160, 179] on input "You must click this to continue" at bounding box center [160, 182] width 7 height 7
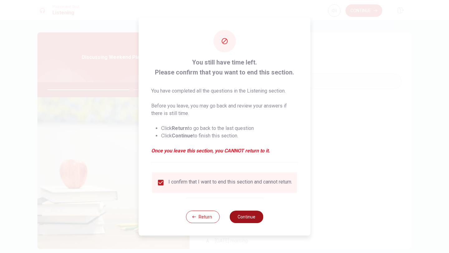
click at [238, 220] on button "Continue" at bounding box center [246, 217] width 34 height 12
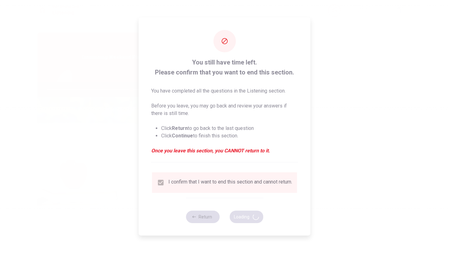
type input "75"
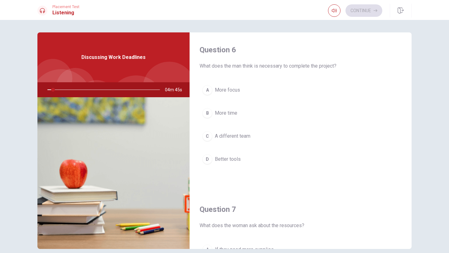
drag, startPoint x: 264, startPoint y: 67, endPoint x: 323, endPoint y: 68, distance: 58.3
click at [323, 68] on span "What does the man think is necessary to complete the project?" at bounding box center [301, 65] width 202 height 7
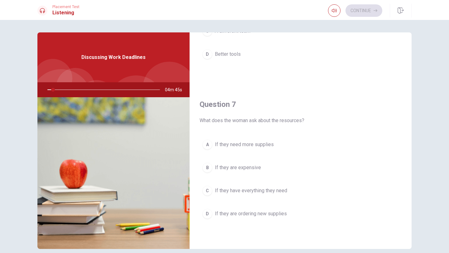
scroll to position [105, 0]
drag, startPoint x: 213, startPoint y: 119, endPoint x: 303, endPoint y: 118, distance: 90.4
click at [303, 118] on span "What does the woman ask about the resources?" at bounding box center [301, 120] width 202 height 7
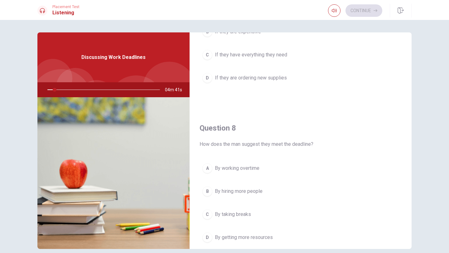
scroll to position [241, 0]
drag, startPoint x: 198, startPoint y: 145, endPoint x: 303, endPoint y: 148, distance: 105.4
click at [303, 148] on div "Question 8 How does the man suggest they meet the deadline? A By working overti…" at bounding box center [301, 191] width 222 height 160
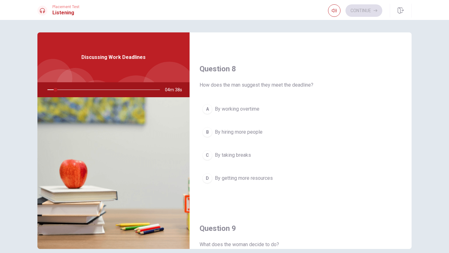
scroll to position [382, 0]
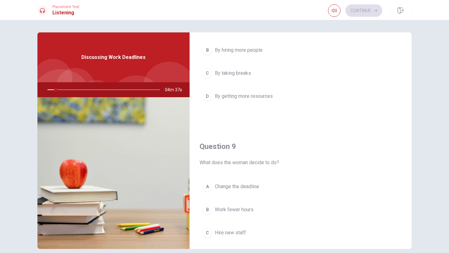
click at [203, 163] on span "What does the woman decide to do?" at bounding box center [301, 162] width 202 height 7
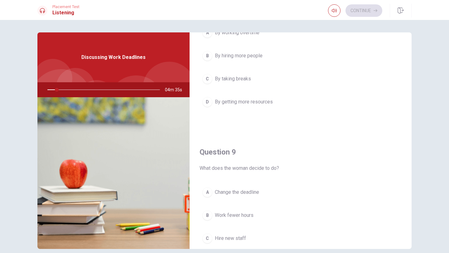
scroll to position [375, 0]
drag, startPoint x: 202, startPoint y: 170, endPoint x: 258, endPoint y: 178, distance: 56.7
click at [263, 173] on span "What does the woman decide to do?" at bounding box center [301, 169] width 202 height 7
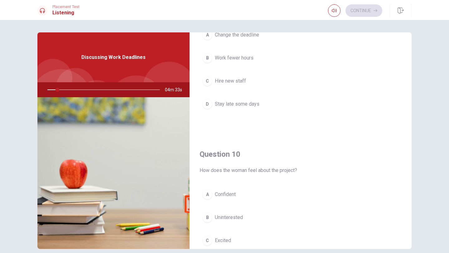
scroll to position [533, 0]
drag, startPoint x: 209, startPoint y: 171, endPoint x: 278, endPoint y: 173, distance: 69.6
click at [278, 173] on span "How does the woman feel about the project?" at bounding box center [301, 171] width 202 height 7
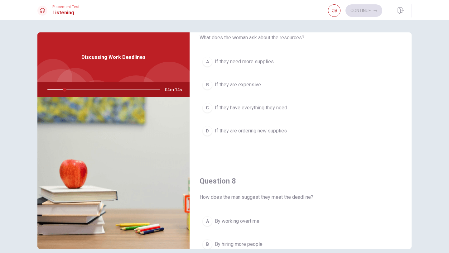
scroll to position [0, 0]
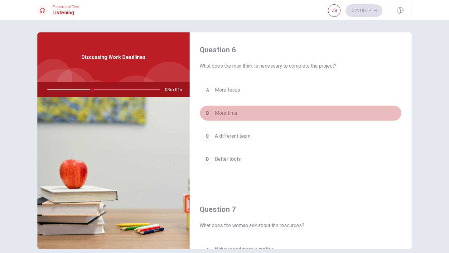
click at [226, 114] on span "More time" at bounding box center [226, 112] width 22 height 7
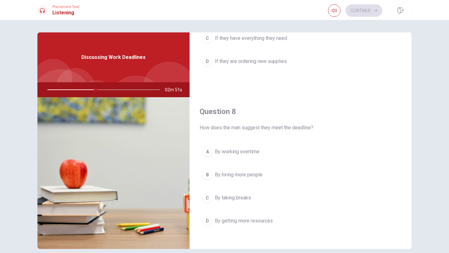
scroll to position [257, 0]
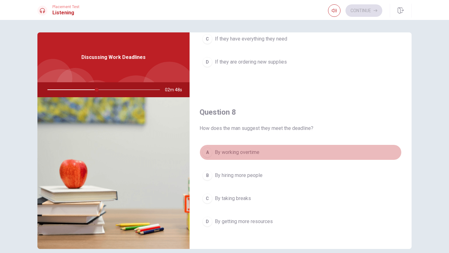
click at [243, 157] on button "A By working overtime" at bounding box center [301, 153] width 202 height 16
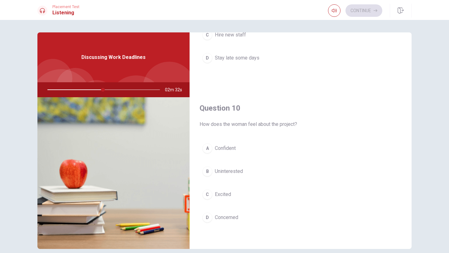
scroll to position [581, 0]
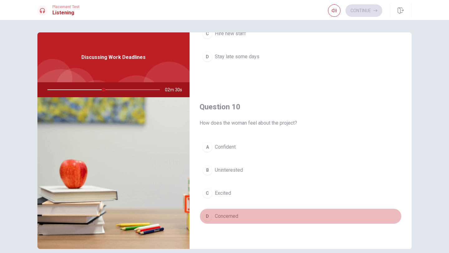
click at [215, 215] on span "Concerned" at bounding box center [226, 216] width 23 height 7
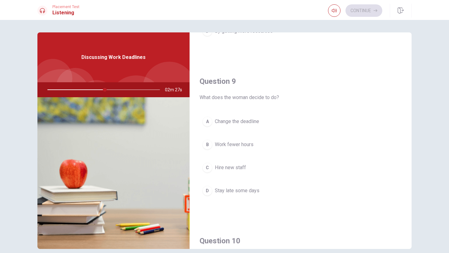
scroll to position [447, 0]
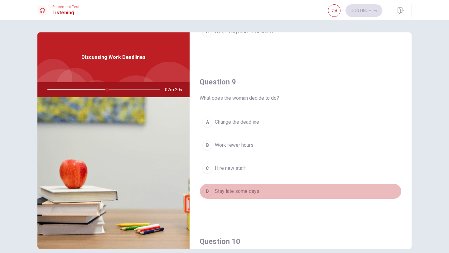
click at [220, 189] on span "Stay late some days" at bounding box center [237, 191] width 45 height 7
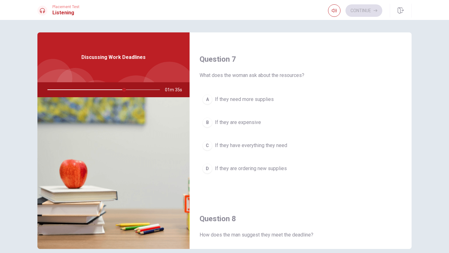
scroll to position [150, 0]
click at [280, 137] on div "A If they need more supplies B If they are expensive C If they have everything …" at bounding box center [301, 140] width 202 height 97
click at [274, 145] on span "If they have everything they need" at bounding box center [251, 145] width 72 height 7
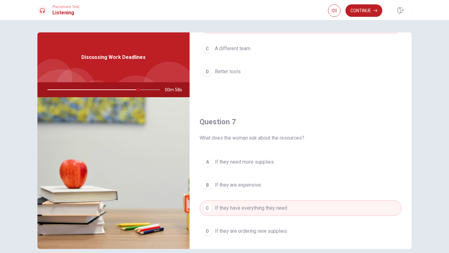
scroll to position [0, 0]
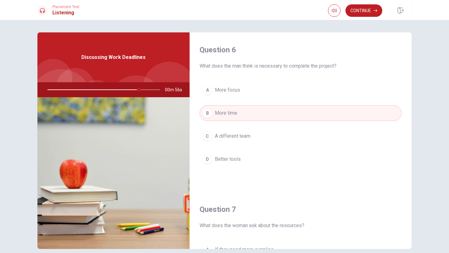
drag, startPoint x: 258, startPoint y: 63, endPoint x: 310, endPoint y: 62, distance: 51.5
click at [310, 62] on div "Question 6 What does the man think is necessary to complete the project?" at bounding box center [301, 57] width 202 height 25
click at [244, 94] on button "A More focus" at bounding box center [301, 90] width 202 height 16
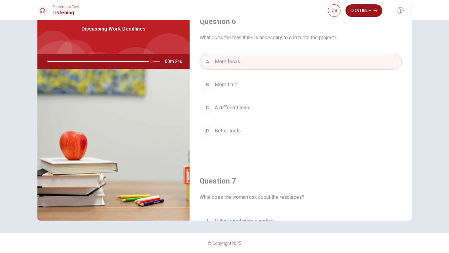
click at [360, 14] on button "Continue" at bounding box center [363, 10] width 37 height 12
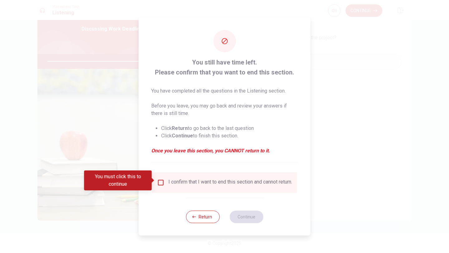
click at [177, 186] on div "I confirm that I want to end this section and cannot return." at bounding box center [230, 182] width 124 height 7
click at [160, 180] on input "You must click this to continue" at bounding box center [160, 182] width 7 height 7
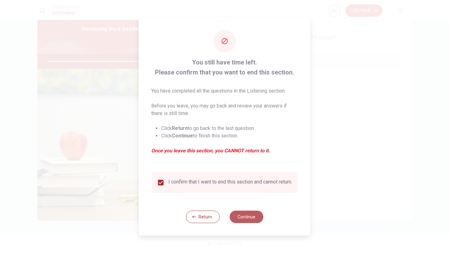
click at [247, 220] on button "Continue" at bounding box center [246, 217] width 34 height 12
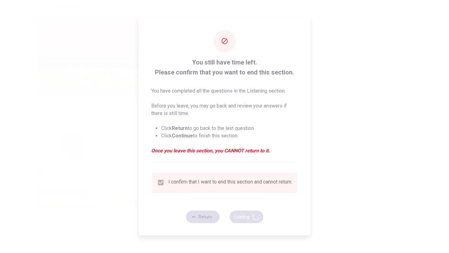
type input "93"
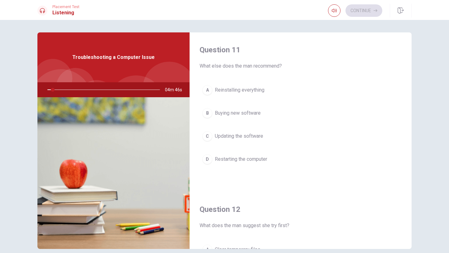
click at [80, 76] on div at bounding box center [75, 87] width 39 height 39
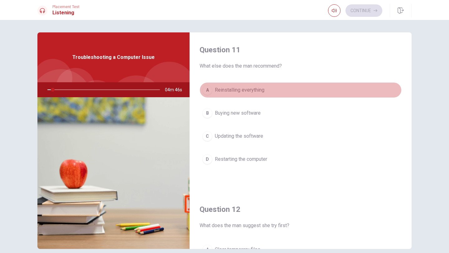
click at [203, 85] on button "A Reinstalling everything" at bounding box center [301, 90] width 202 height 16
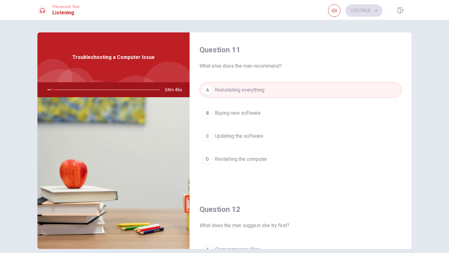
click at [198, 108] on div "Question 11 What else does the man recommend? A Reinstalling everything B Buyin…" at bounding box center [301, 112] width 222 height 160
click at [153, 87] on div at bounding box center [102, 89] width 125 height 15
drag, startPoint x: 123, startPoint y: 55, endPoint x: 144, endPoint y: 59, distance: 22.2
click at [144, 59] on span "Troubleshooting a Computer Issue" at bounding box center [113, 57] width 82 height 7
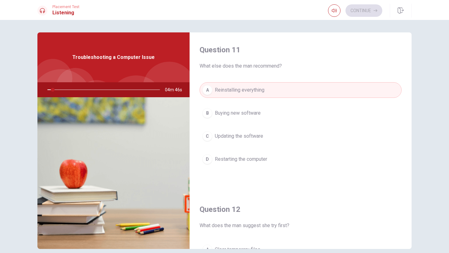
click at [144, 59] on span "Troubleshooting a Computer Issue" at bounding box center [113, 57] width 82 height 7
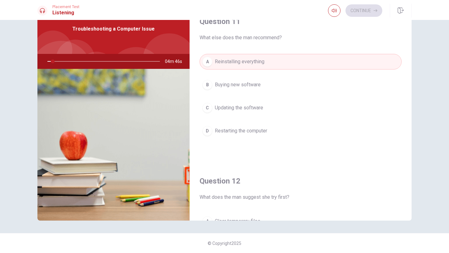
click at [41, 8] on icon at bounding box center [42, 10] width 5 height 5
click at [81, 195] on img at bounding box center [113, 145] width 152 height 152
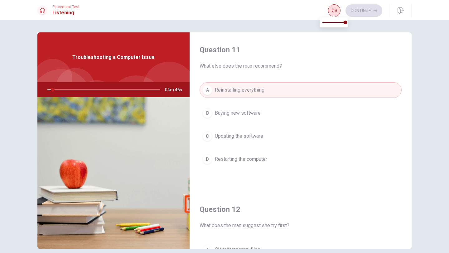
click at [332, 10] on icon "button" at bounding box center [334, 10] width 5 height 5
click at [356, 11] on div "Continue" at bounding box center [355, 10] width 54 height 12
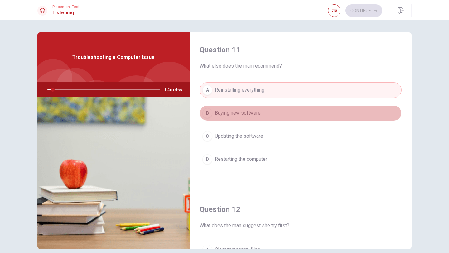
click at [202, 116] on button "B Buying new software" at bounding box center [301, 113] width 202 height 16
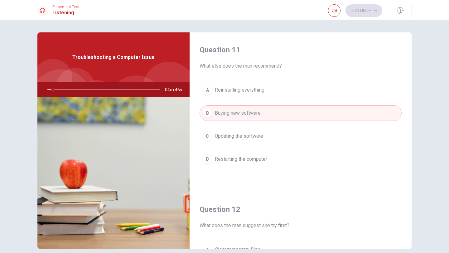
click at [97, 70] on div "Troubleshooting a Computer Issue" at bounding box center [113, 57] width 152 height 50
click at [134, 82] on div at bounding box center [102, 89] width 125 height 15
drag, startPoint x: 123, startPoint y: 59, endPoint x: 155, endPoint y: 59, distance: 32.4
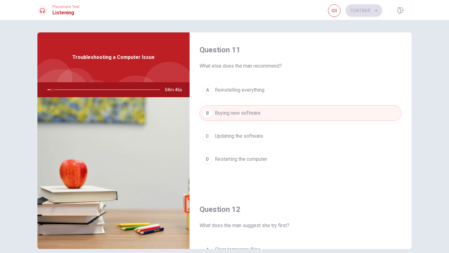
click at [155, 59] on div "Troubleshooting a Computer Issue" at bounding box center [113, 57] width 152 height 50
click at [332, 10] on icon "button" at bounding box center [334, 11] width 5 height 4
click at [245, 41] on div "Question 11 What else does the man recommend? A Reinstalling everything B Buyin…" at bounding box center [301, 112] width 222 height 160
click at [41, 13] on div at bounding box center [42, 11] width 10 height 10
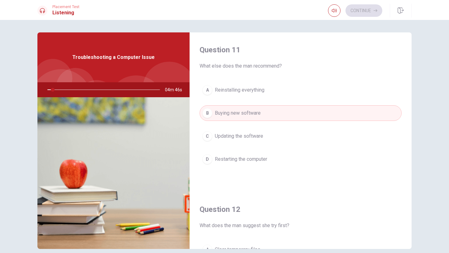
click at [41, 13] on div at bounding box center [42, 11] width 10 height 10
click at [391, 38] on div "Question 11 What else does the man recommend? A Reinstalling everything B Buyin…" at bounding box center [301, 112] width 222 height 160
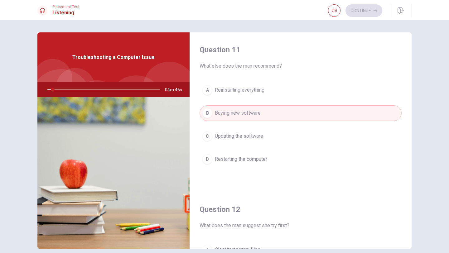
click at [391, 39] on div "Question 11 What else does the man recommend? A Reinstalling everything B Buyin…" at bounding box center [301, 112] width 222 height 160
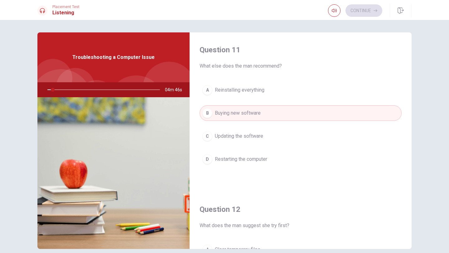
click at [391, 39] on div "Question 11 What else does the man recommend? A Reinstalling everything B Buyin…" at bounding box center [301, 112] width 222 height 160
drag, startPoint x: 391, startPoint y: 39, endPoint x: 330, endPoint y: 55, distance: 62.9
click at [330, 55] on div "Question 11 What else does the man recommend? A Reinstalling everything B Buyin…" at bounding box center [301, 112] width 222 height 160
click at [274, 84] on button "A Reinstalling everything" at bounding box center [301, 90] width 202 height 16
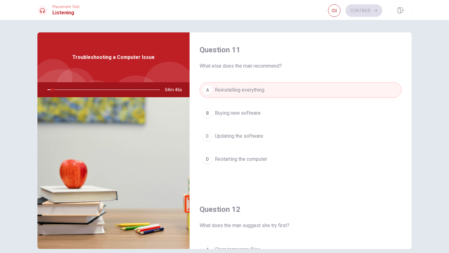
click at [250, 98] on button "A Reinstalling everything" at bounding box center [301, 90] width 202 height 16
click at [250, 102] on div "A Reinstalling everything B Buying new software C Updating the software D Resta…" at bounding box center [301, 130] width 202 height 97
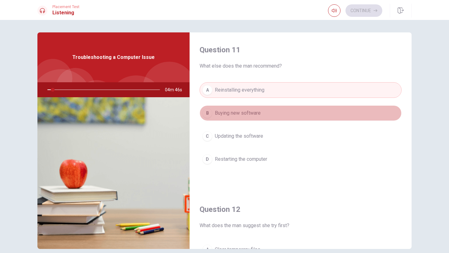
click at [250, 109] on button "B Buying new software" at bounding box center [301, 113] width 202 height 16
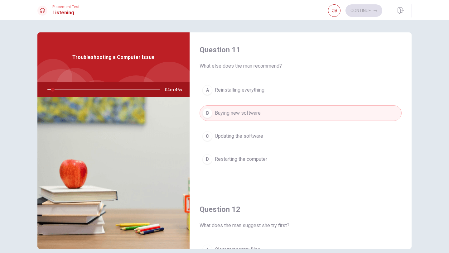
click at [250, 153] on button "D Restarting the computer" at bounding box center [301, 160] width 202 height 16
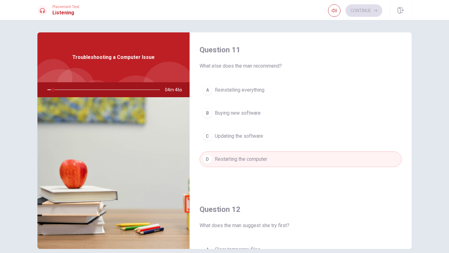
click at [255, 141] on button "C Updating the software" at bounding box center [301, 136] width 202 height 16
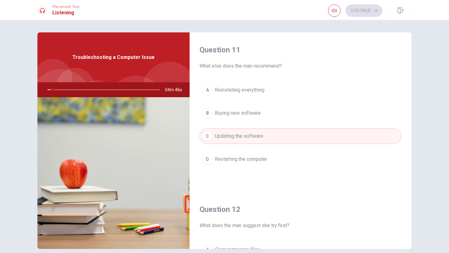
drag, startPoint x: 54, startPoint y: 89, endPoint x: 128, endPoint y: 82, distance: 74.9
click at [128, 82] on div at bounding box center [102, 89] width 125 height 15
click at [124, 89] on div at bounding box center [102, 89] width 125 height 15
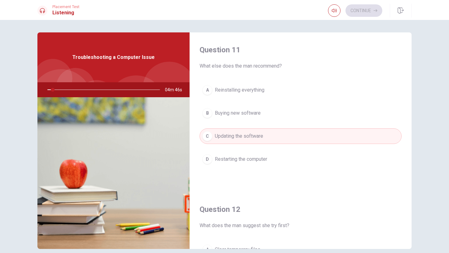
click at [124, 89] on div at bounding box center [102, 89] width 125 height 15
drag, startPoint x: 54, startPoint y: 90, endPoint x: 40, endPoint y: 90, distance: 14.0
click at [40, 90] on div at bounding box center [102, 89] width 125 height 15
click at [189, 65] on div "Troubleshooting a Computer Issue" at bounding box center [113, 57] width 152 height 50
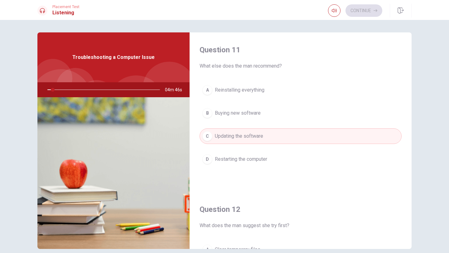
click at [189, 65] on div "Troubleshooting a Computer Issue" at bounding box center [113, 57] width 152 height 50
click at [326, 7] on div "Placement Test Listening Continue" at bounding box center [224, 11] width 394 height 14
click at [326, 8] on div "Placement Test Listening Continue" at bounding box center [224, 11] width 394 height 14
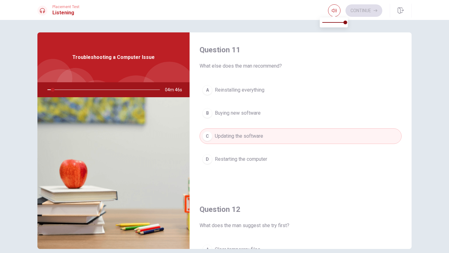
click at [328, 8] on div at bounding box center [334, 10] width 12 height 12
drag, startPoint x: 240, startPoint y: 46, endPoint x: 219, endPoint y: 46, distance: 20.9
click at [219, 46] on h4 "Question 11" at bounding box center [301, 50] width 202 height 10
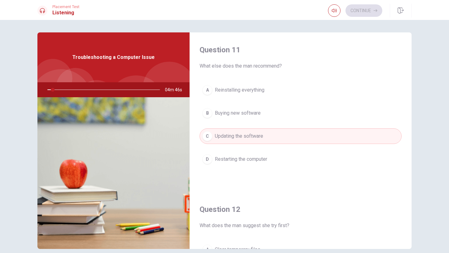
drag, startPoint x: 221, startPoint y: 67, endPoint x: 292, endPoint y: 67, distance: 70.8
click at [292, 67] on span "What else does the man recommend?" at bounding box center [301, 65] width 202 height 7
click at [232, 112] on span "Buying new software" at bounding box center [238, 112] width 46 height 7
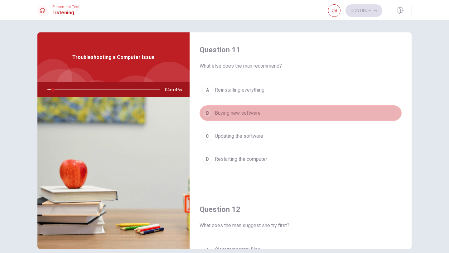
click at [238, 106] on button "B Buying new software" at bounding box center [301, 113] width 202 height 16
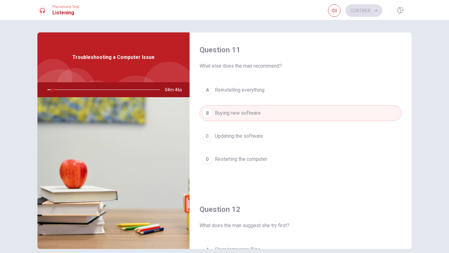
click at [250, 100] on div "A Reinstalling everything B Buying new software C Updating the software D Resta…" at bounding box center [301, 130] width 202 height 97
click at [250, 99] on div "A Reinstalling everything B Buying new software C Updating the software D Resta…" at bounding box center [301, 130] width 202 height 97
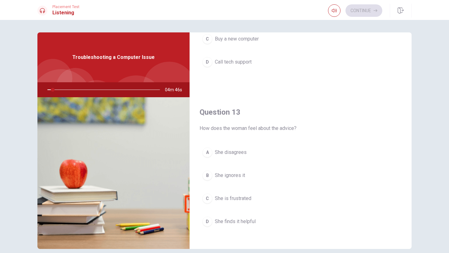
scroll to position [470, 0]
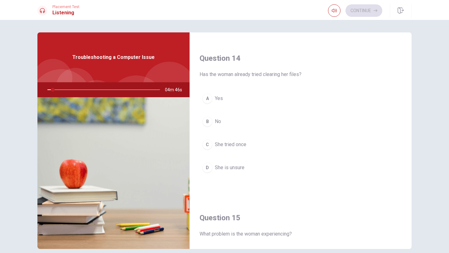
click at [213, 105] on button "A Yes" at bounding box center [301, 99] width 202 height 16
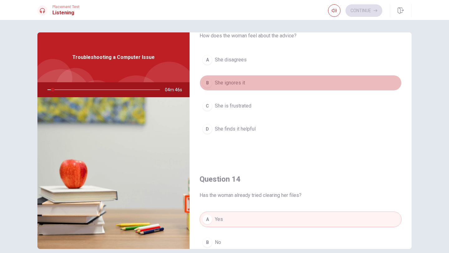
click at [224, 85] on span "She ignores it" at bounding box center [230, 82] width 30 height 7
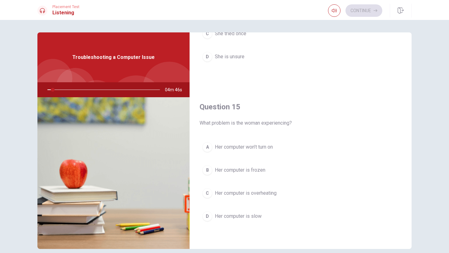
scroll to position [28, 0]
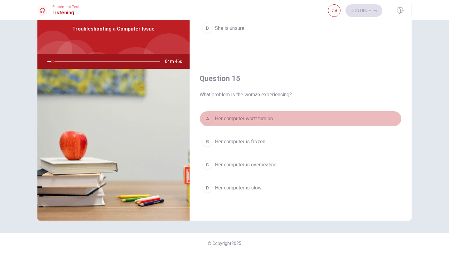
click at [219, 126] on button "A Her computer won’t turn on" at bounding box center [301, 119] width 202 height 16
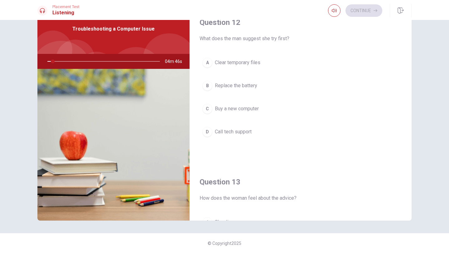
scroll to position [84, 0]
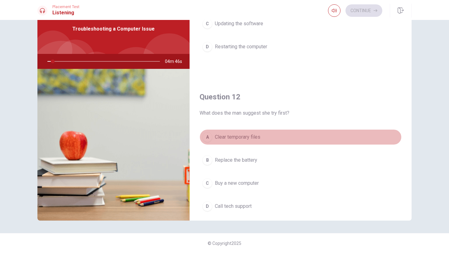
click at [220, 133] on button "A Clear temporary files" at bounding box center [301, 137] width 202 height 16
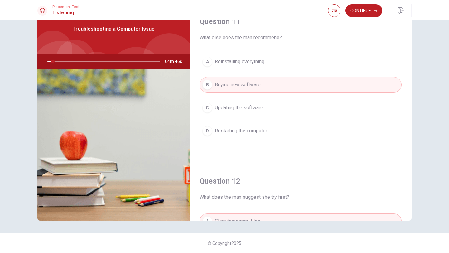
scroll to position [0, 0]
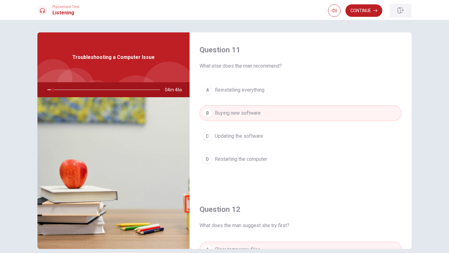
click at [396, 9] on button "button" at bounding box center [401, 11] width 22 height 14
click at [219, 113] on span "Buying new software" at bounding box center [238, 112] width 46 height 7
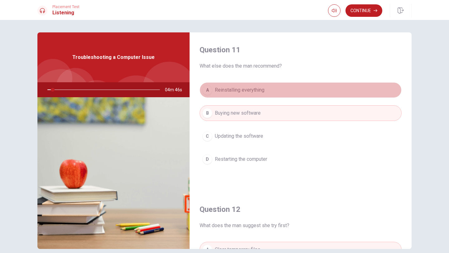
click at [207, 96] on button "A Reinstalling everything" at bounding box center [301, 90] width 202 height 16
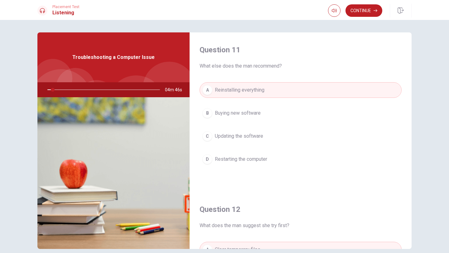
click at [207, 96] on button "A Reinstalling everything" at bounding box center [301, 90] width 202 height 16
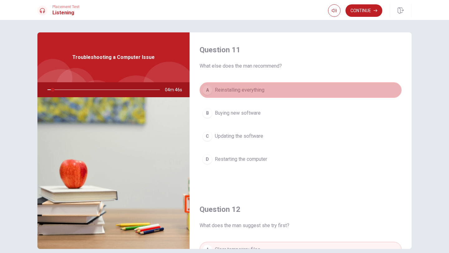
click at [207, 96] on button "A Reinstalling everything" at bounding box center [301, 90] width 202 height 16
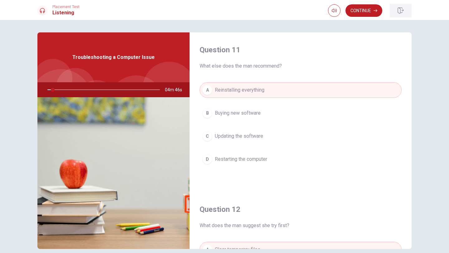
click at [395, 13] on button "button" at bounding box center [401, 11] width 22 height 14
type input "5"
